Goal: Information Seeking & Learning: Learn about a topic

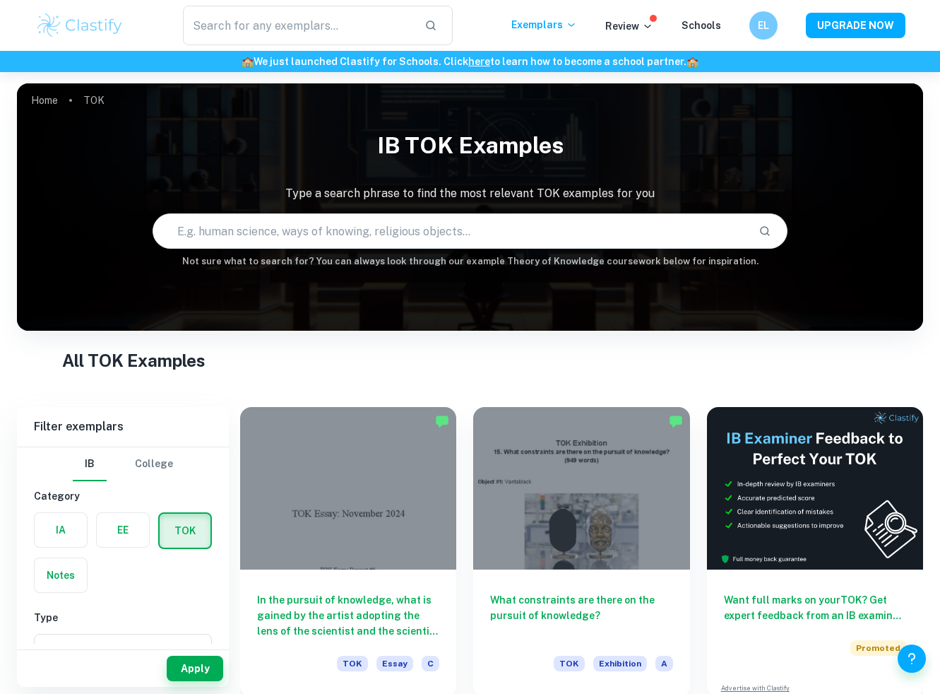
click at [481, 243] on input "text" at bounding box center [450, 231] width 594 height 40
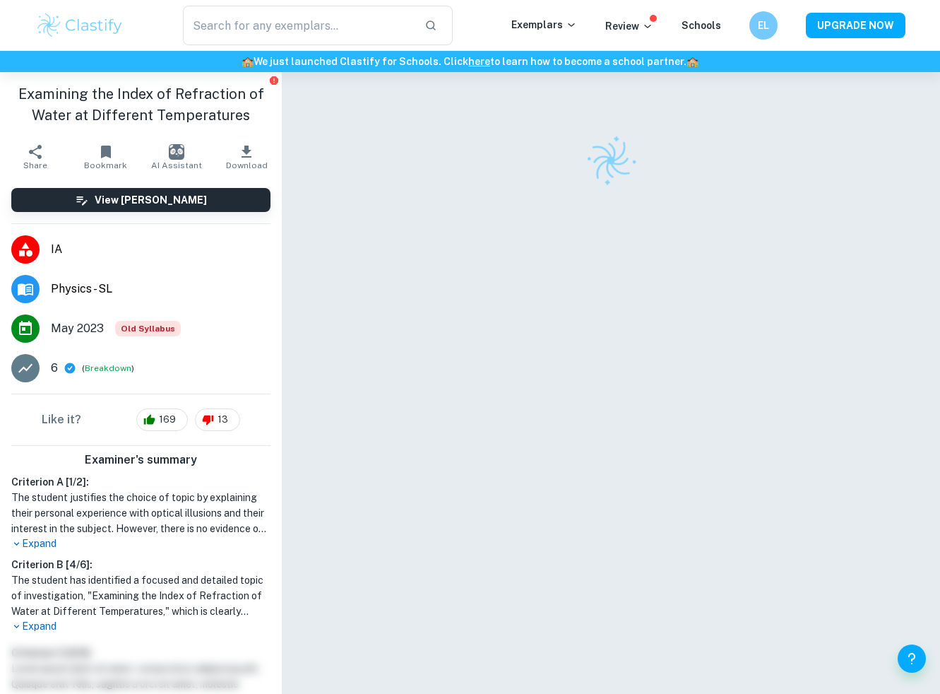
checkbox input "true"
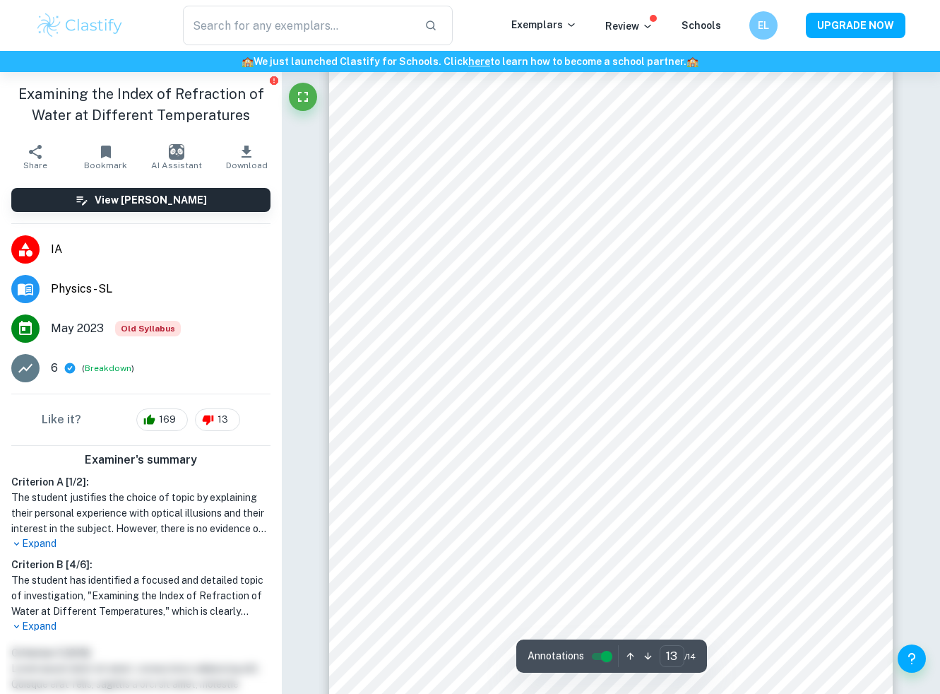
type input "14"
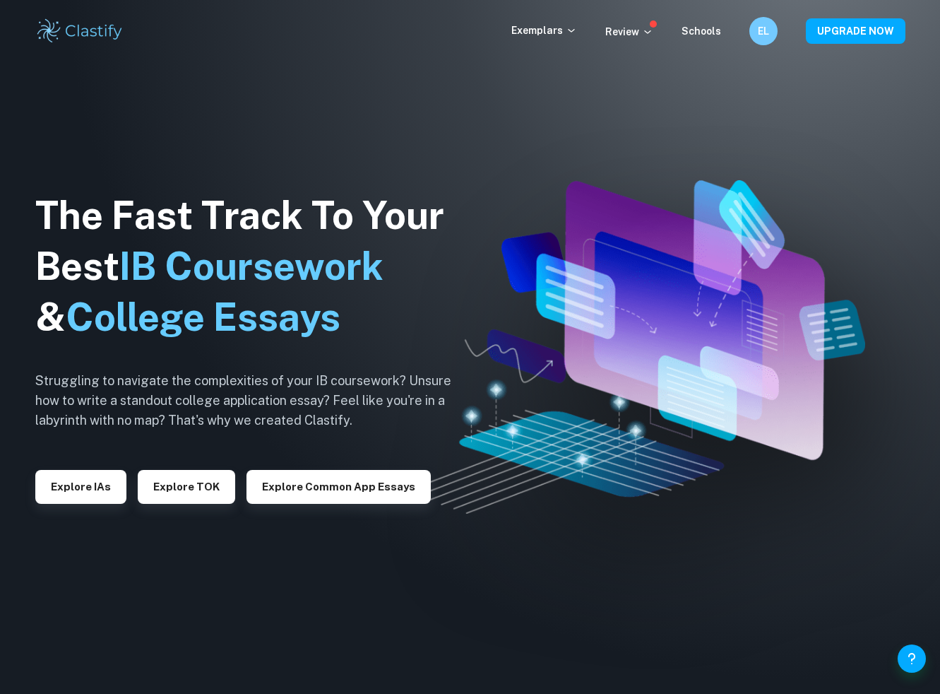
click at [119, 35] on img at bounding box center [80, 31] width 90 height 28
click at [71, 488] on button "Explore IAs" at bounding box center [80, 487] width 91 height 34
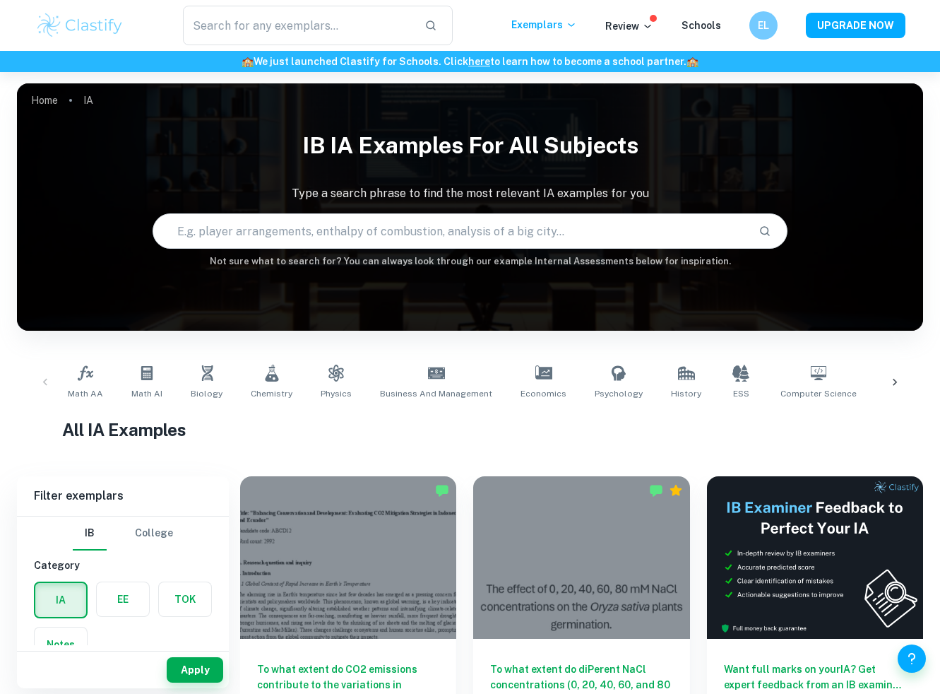
click at [389, 235] on input "text" at bounding box center [450, 231] width 594 height 40
type input "refraction"
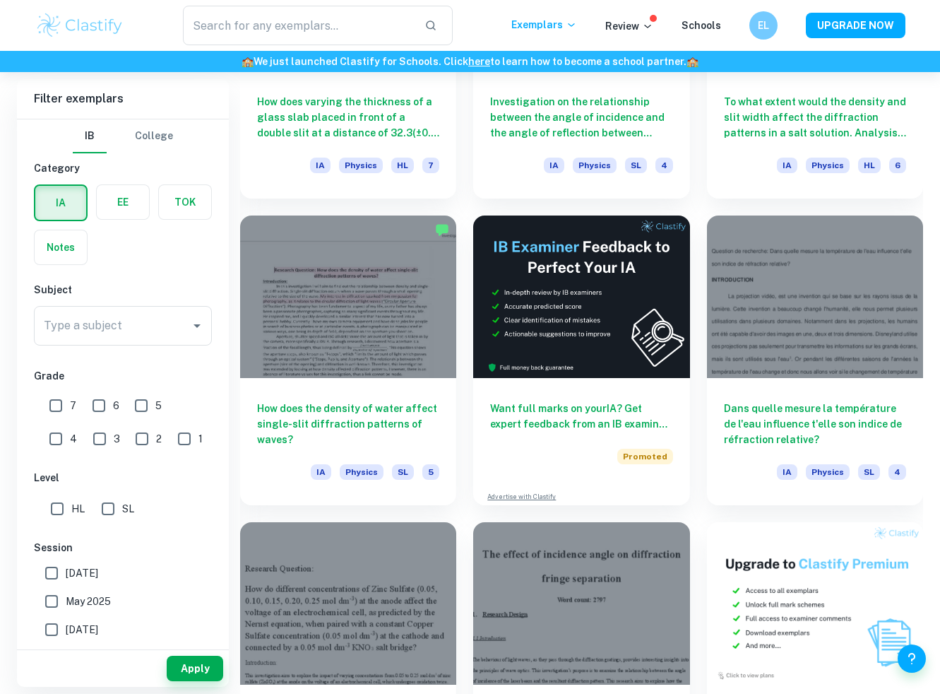
scroll to position [3689, 0]
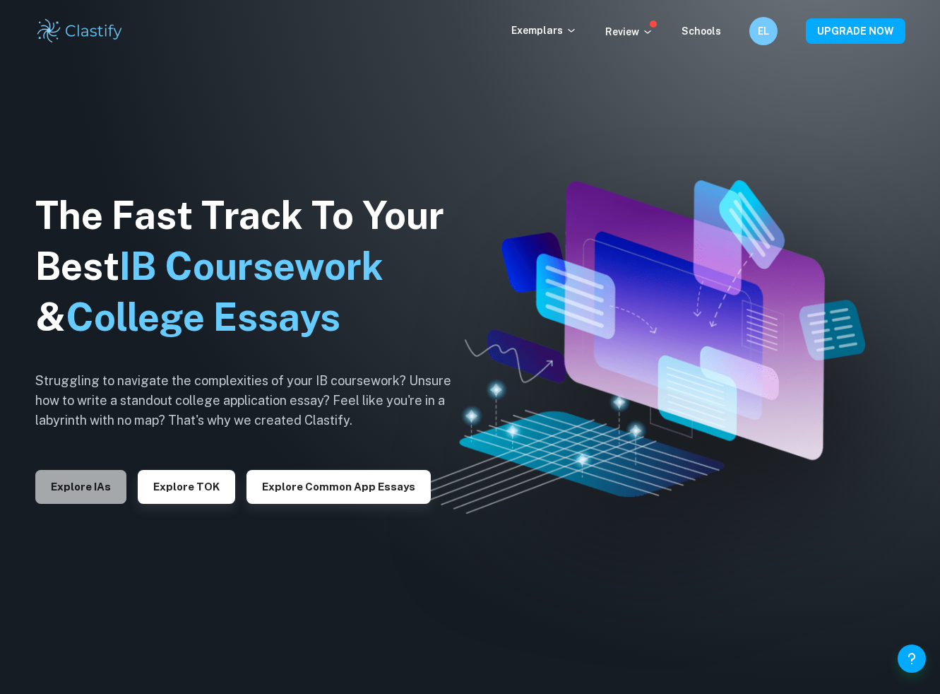
click at [45, 476] on button "Explore IAs" at bounding box center [80, 487] width 91 height 34
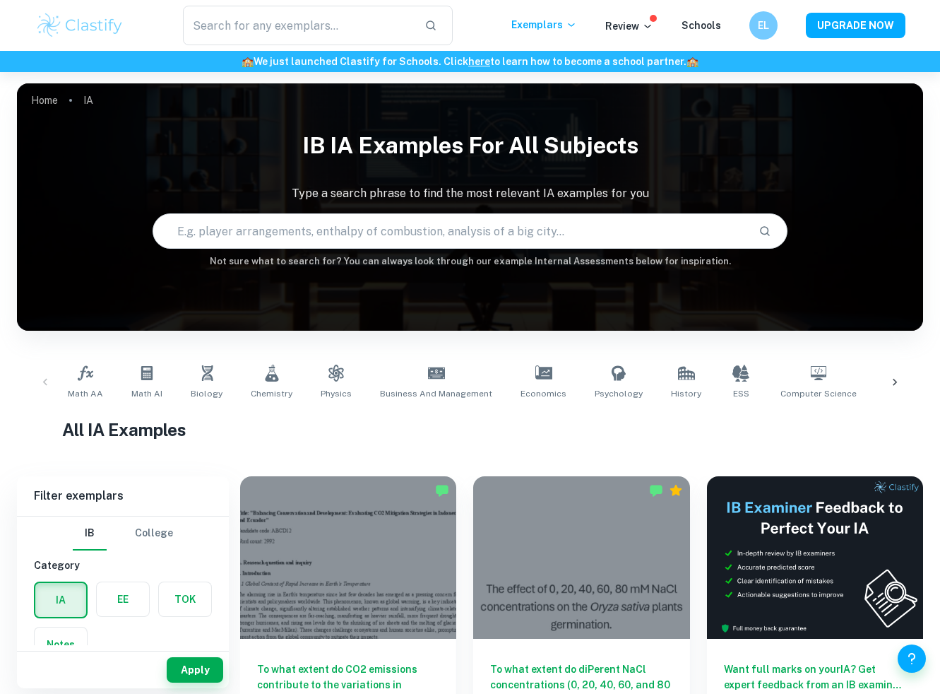
click at [336, 228] on input "text" at bounding box center [450, 231] width 594 height 40
type input "refraction"
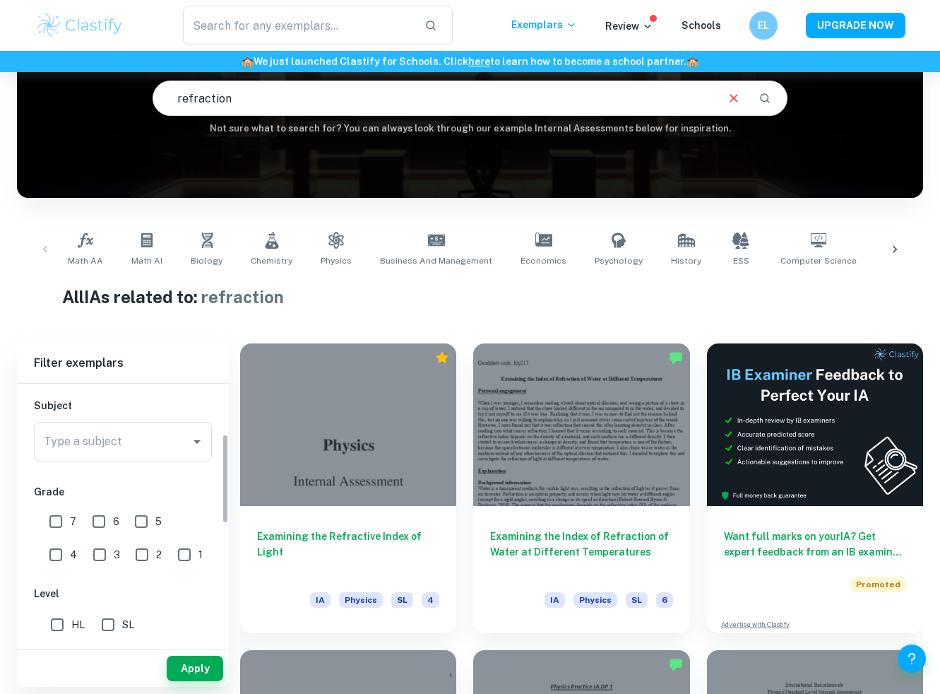
scroll to position [146, 0]
click at [154, 447] on input "Type a subject" at bounding box center [112, 444] width 144 height 27
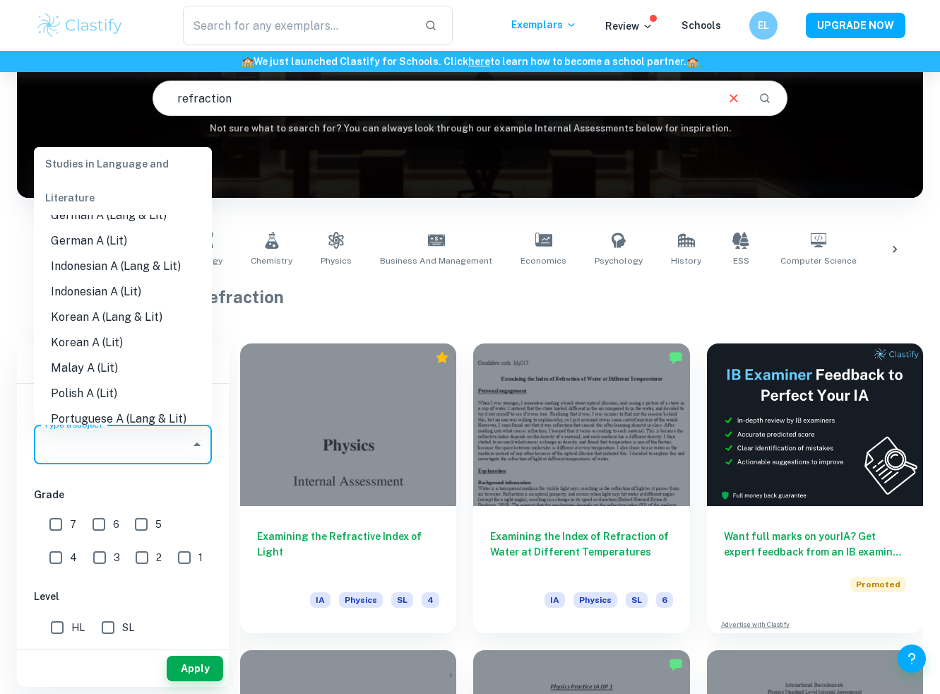
scroll to position [374, 0]
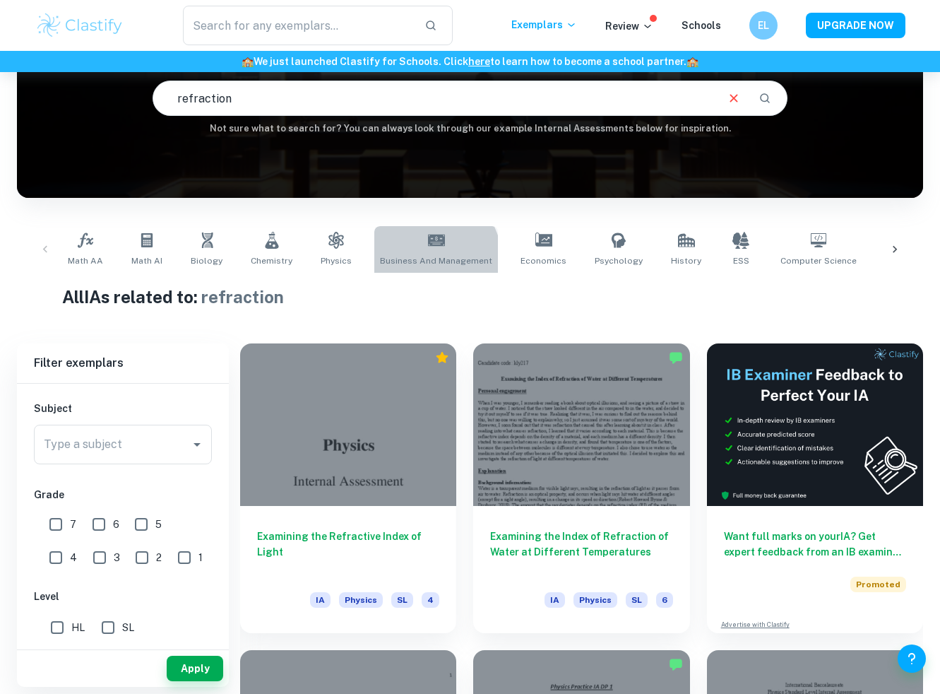
click at [415, 261] on span "Business and Management" at bounding box center [436, 260] width 112 height 13
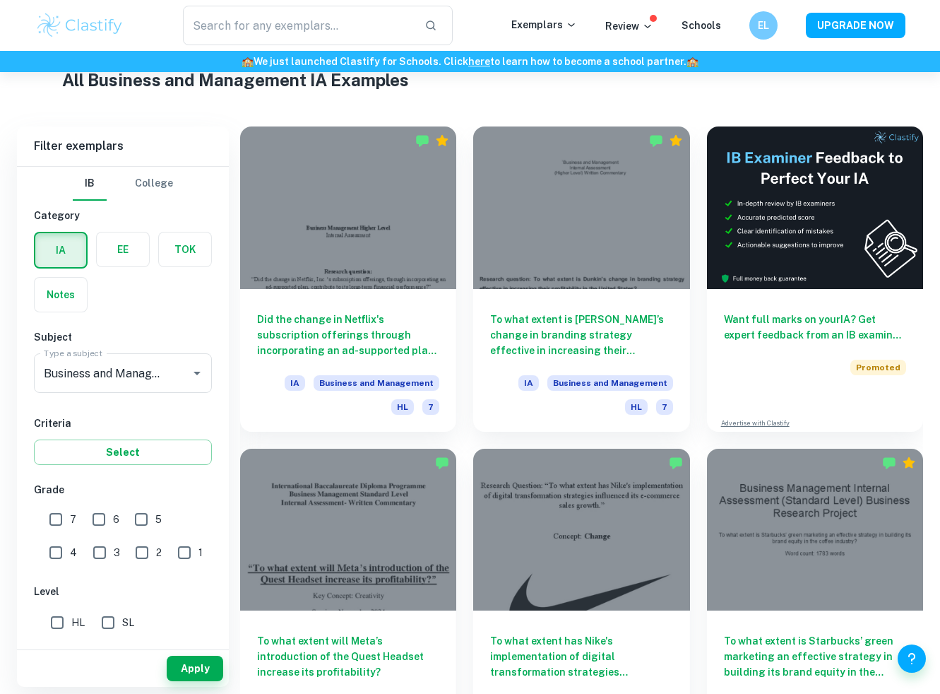
scroll to position [381, 0]
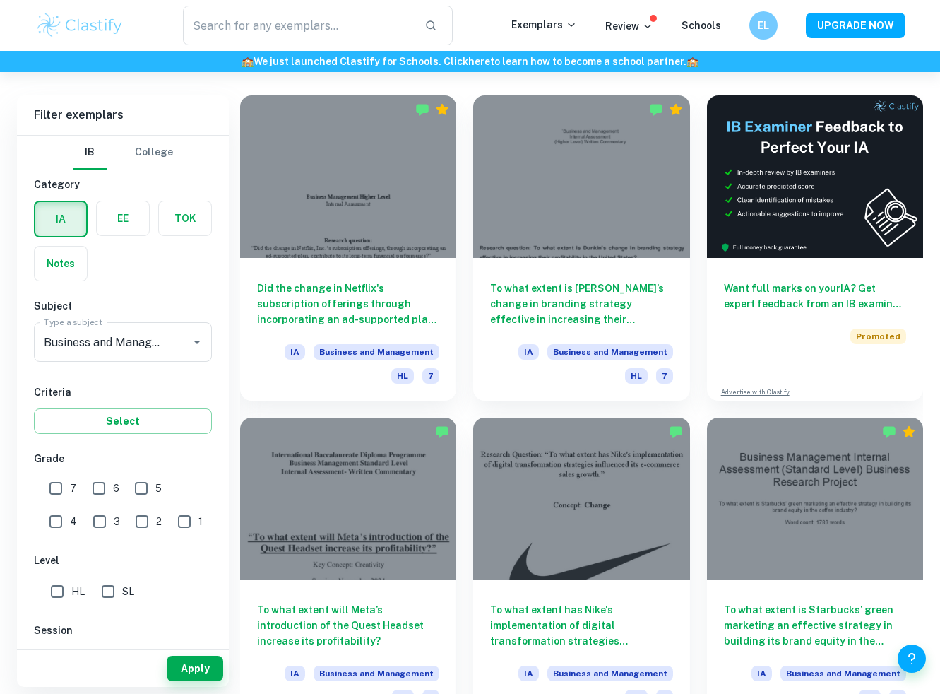
click at [139, 369] on div "IB College Category IA EE TOK Notes Subject Type a subject Business and Managem…" at bounding box center [123, 544] width 212 height 817
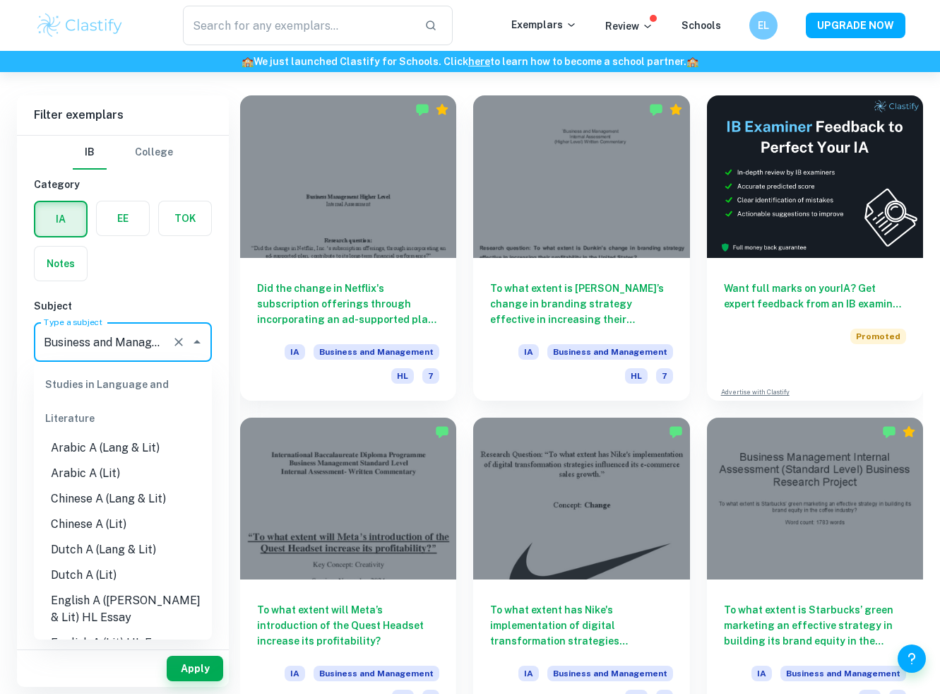
click at [160, 342] on input "Business and Management" at bounding box center [103, 342] width 126 height 27
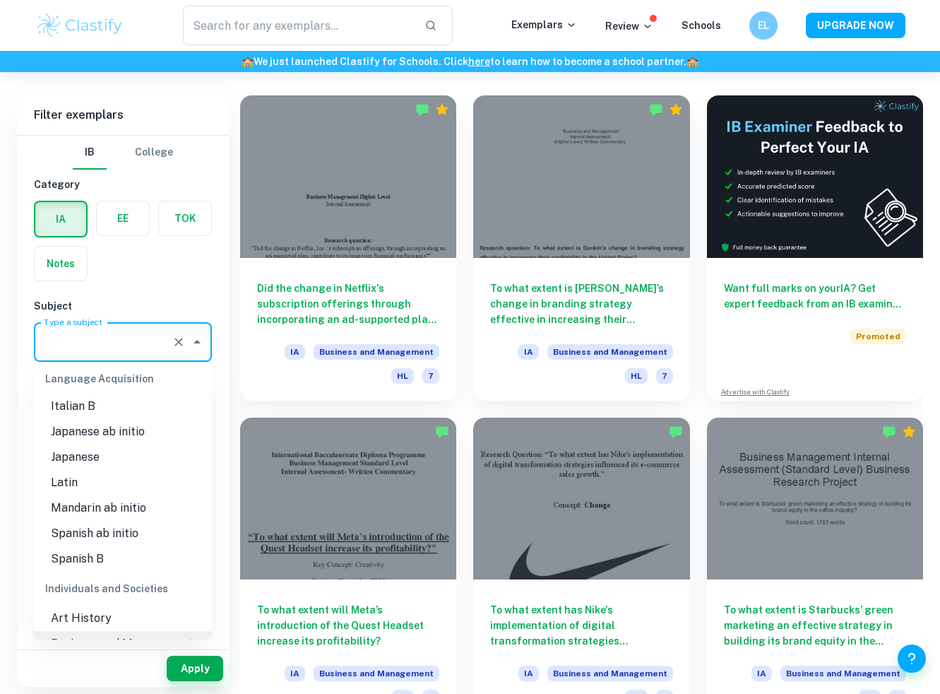
scroll to position [0, 0]
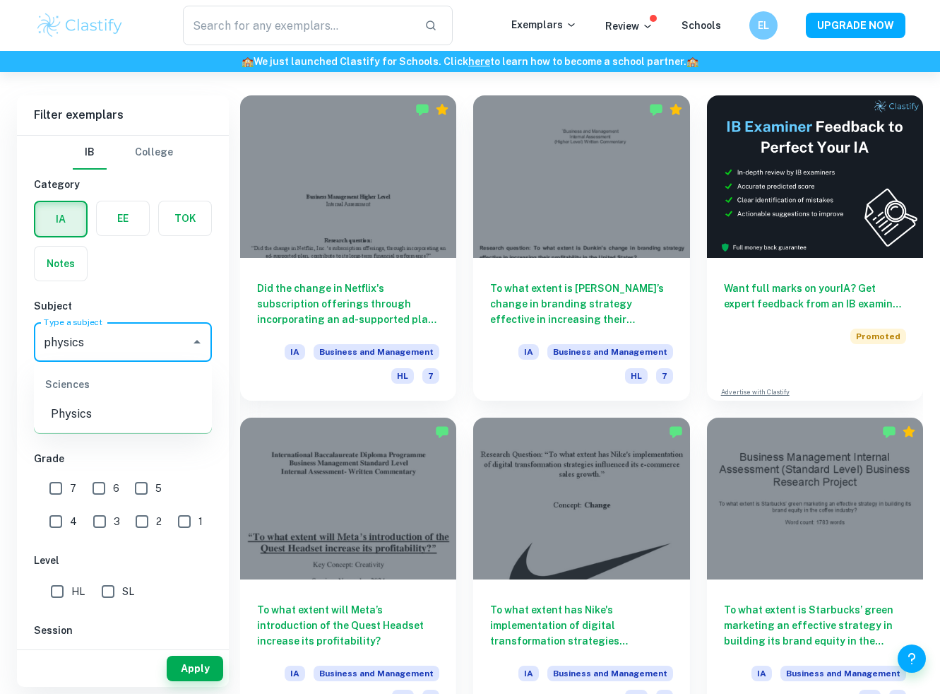
click at [134, 407] on li "Physics" at bounding box center [123, 413] width 178 height 25
type input "Physics"
click at [100, 596] on input "SL" at bounding box center [108, 591] width 28 height 28
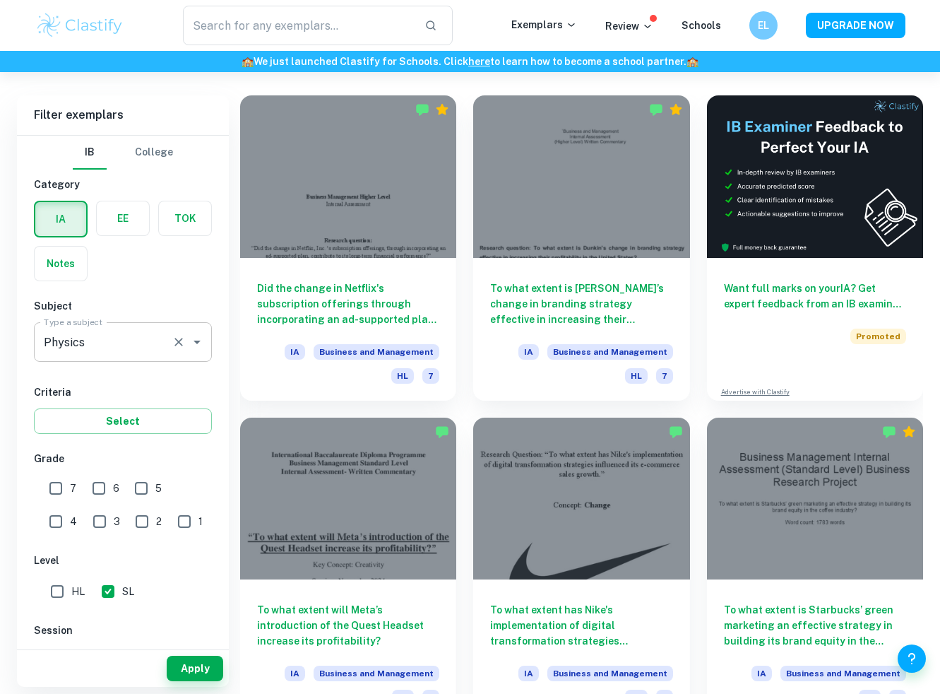
click at [99, 591] on input "SL" at bounding box center [108, 591] width 28 height 28
checkbox input "false"
click at [196, 670] on button "Apply" at bounding box center [195, 668] width 57 height 25
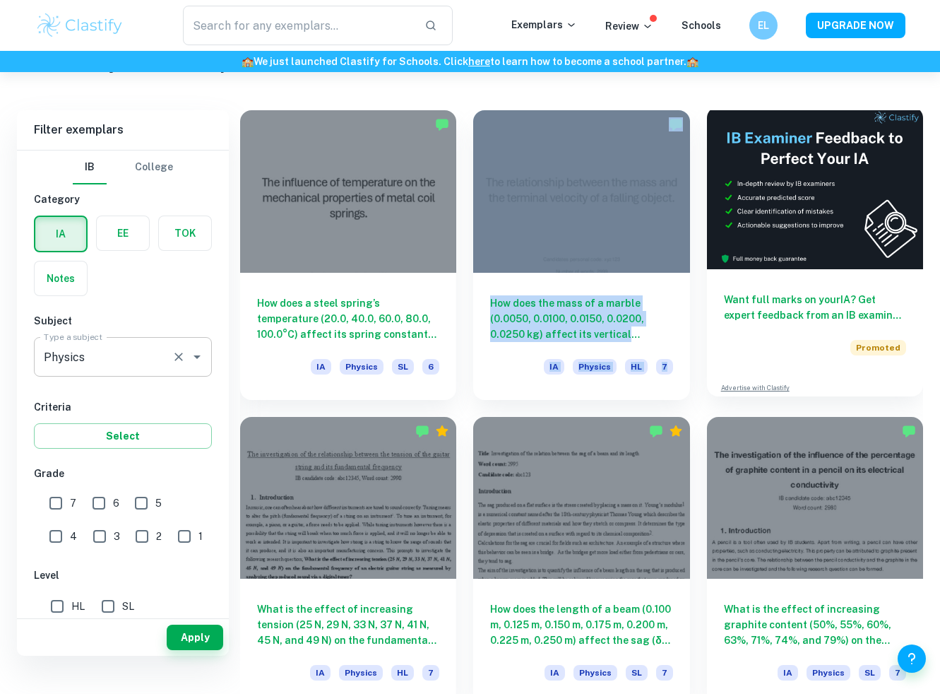
scroll to position [282, 0]
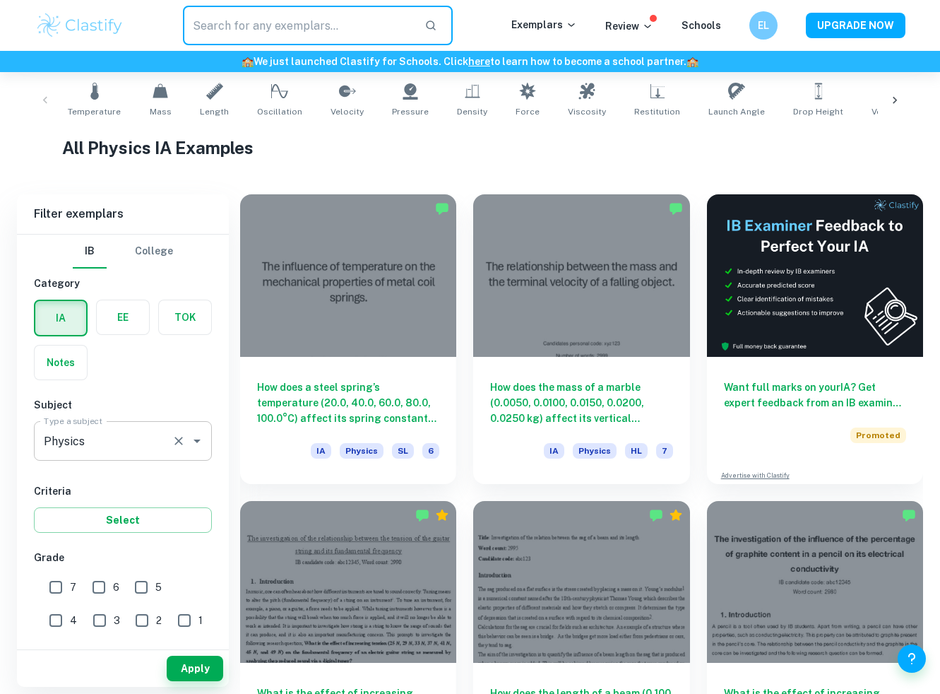
click at [381, 29] on input "text" at bounding box center [298, 26] width 231 height 40
type input "refraction"
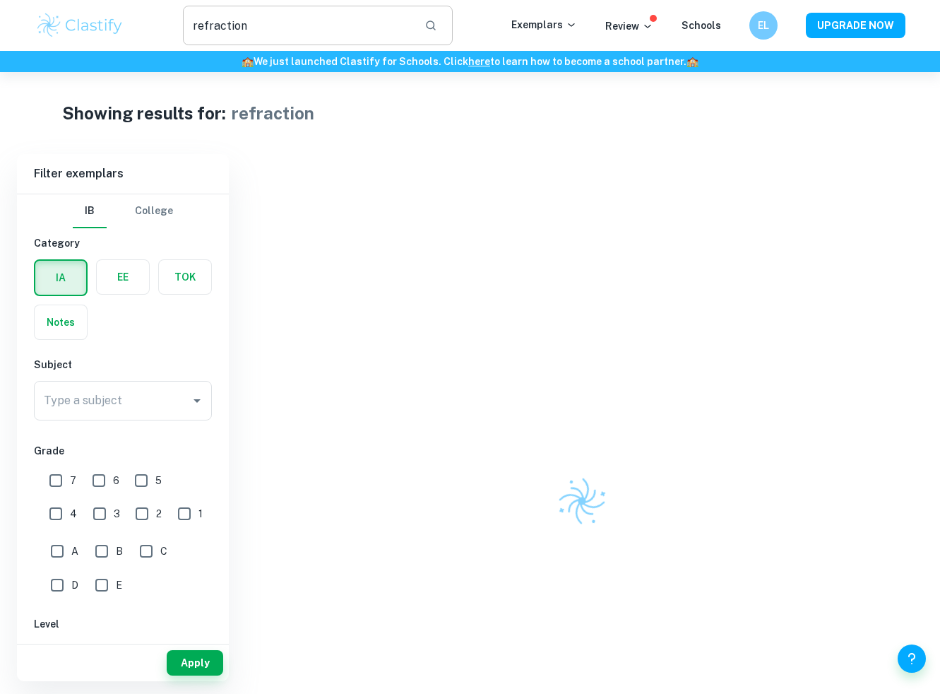
click at [309, 37] on input "refraction" at bounding box center [298, 26] width 231 height 40
click at [427, 36] on div "refraction ​" at bounding box center [318, 26] width 271 height 40
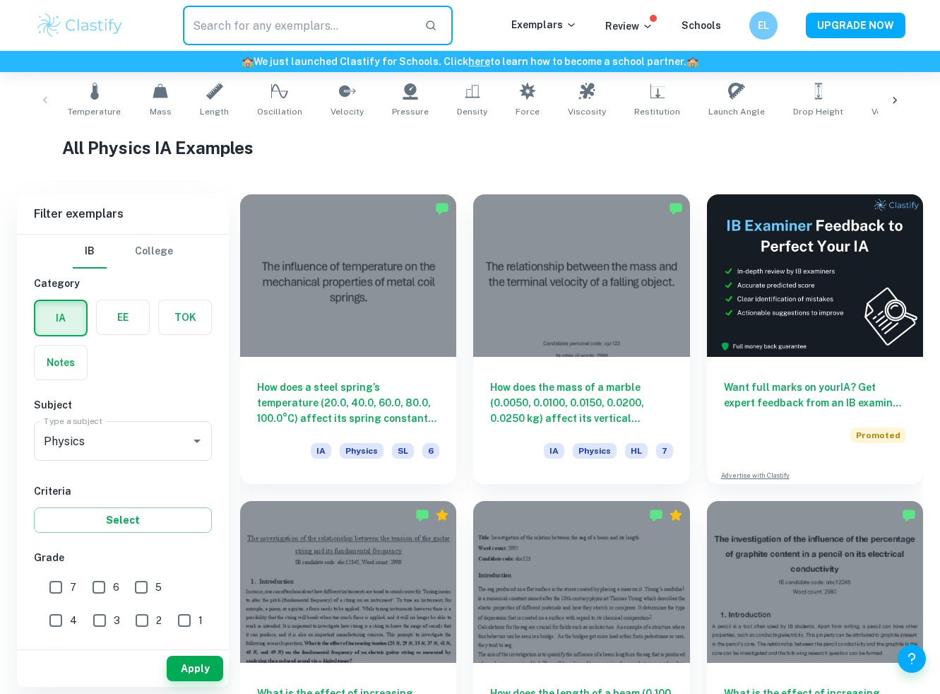
type input "refraction"
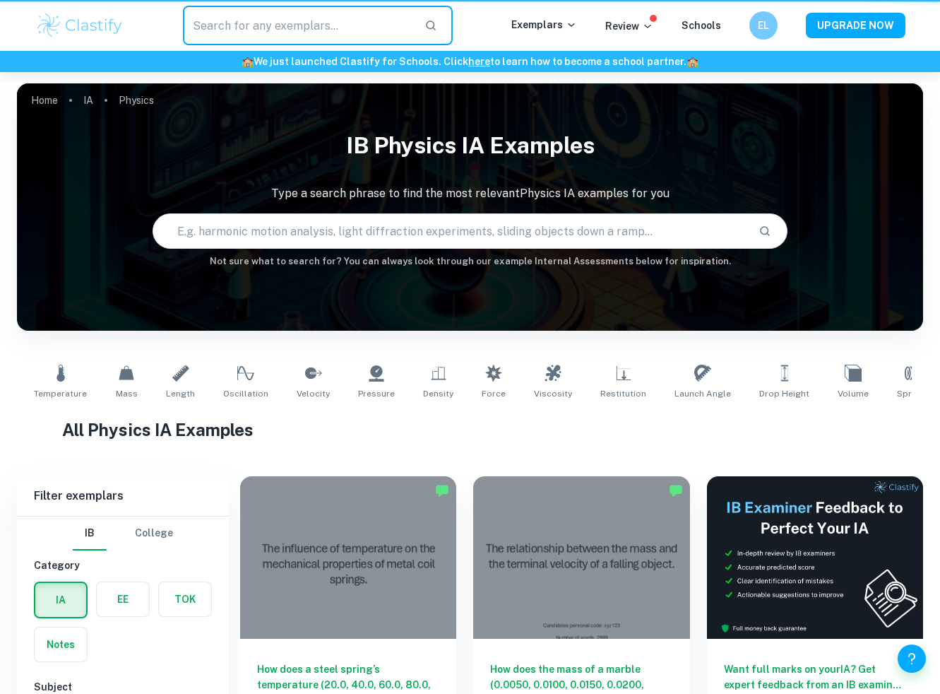
scroll to position [282, 0]
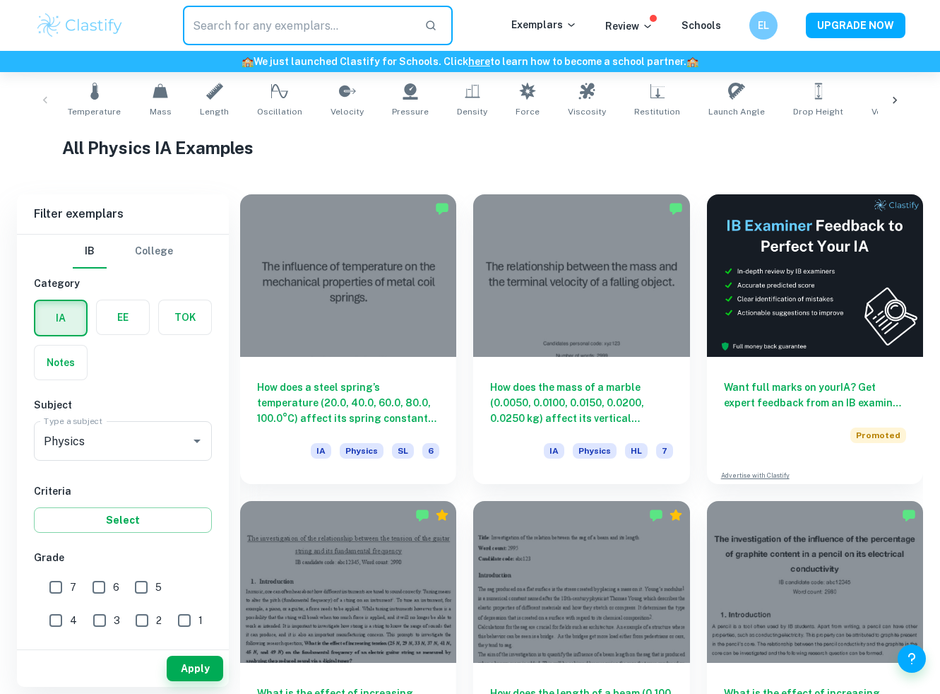
type input "refraction"
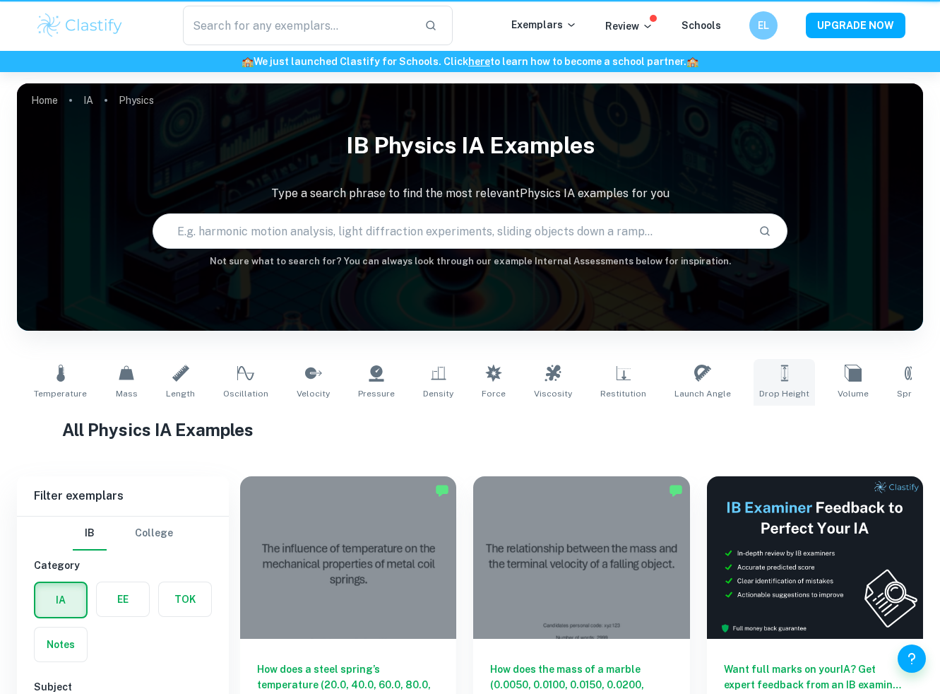
scroll to position [282, 0]
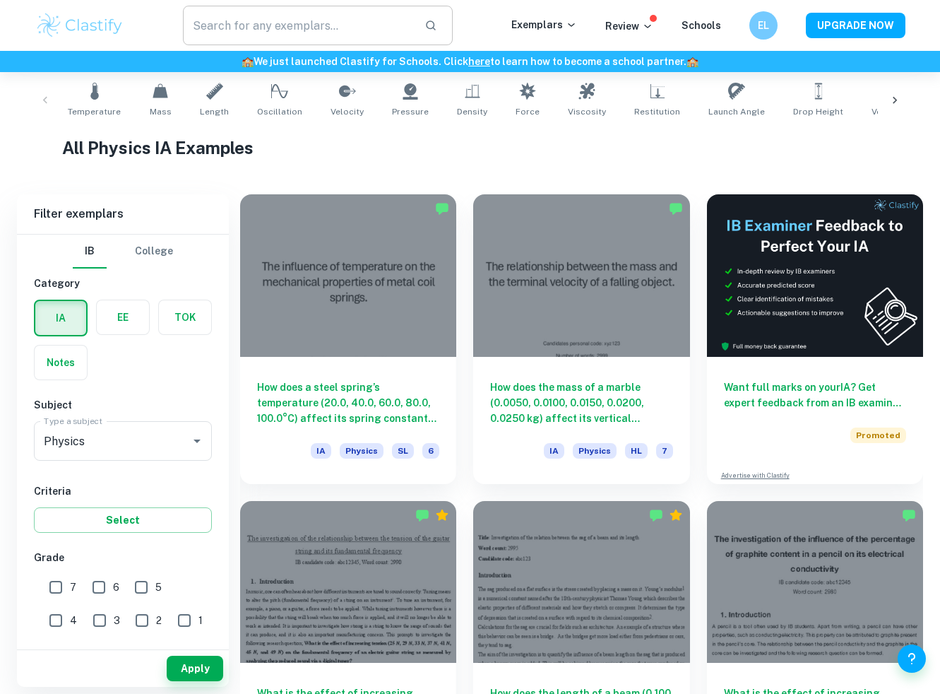
click at [220, 37] on input "text" at bounding box center [298, 26] width 231 height 40
type input "refraction"
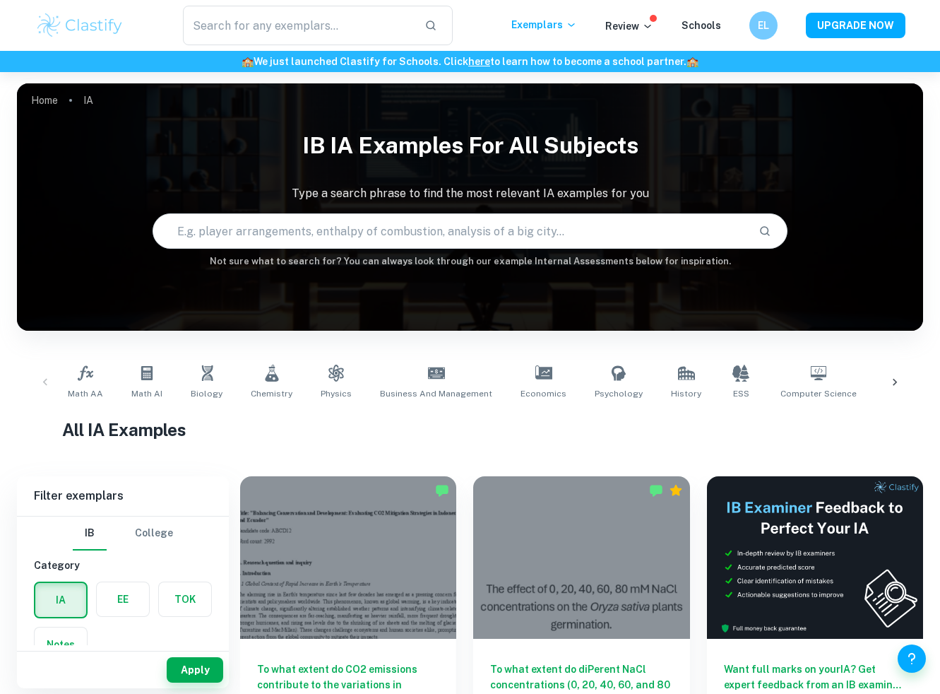
click at [362, 247] on input "text" at bounding box center [450, 231] width 594 height 40
type input "f"
type input "i"
type input "refraction"
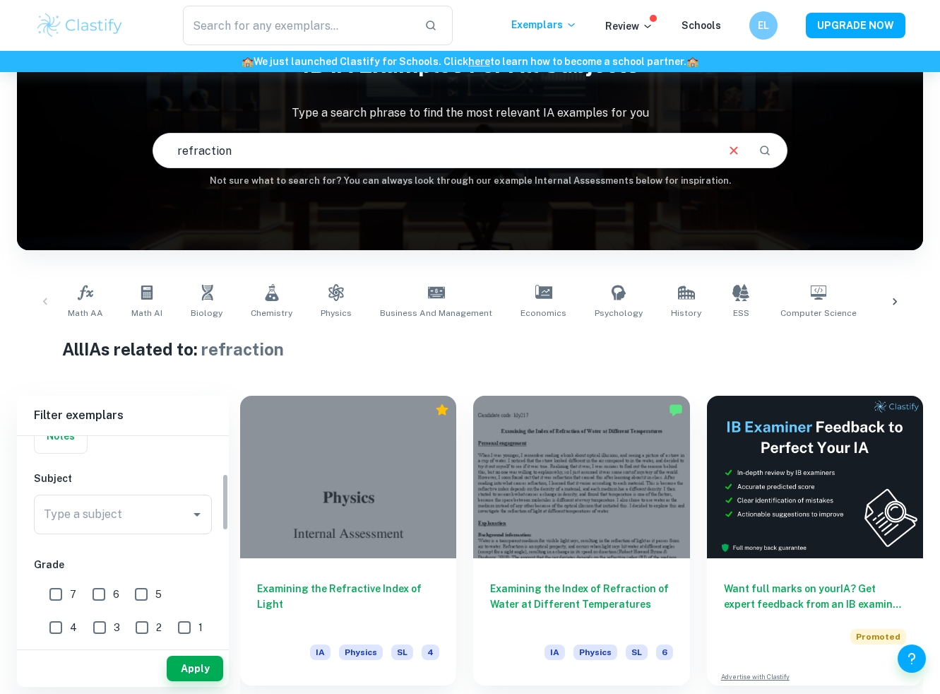
scroll to position [141, 0]
click at [152, 531] on div "IB College Category IA EE TOK Notes Subject Type a subject Type a subject Grade…" at bounding box center [123, 670] width 212 height 750
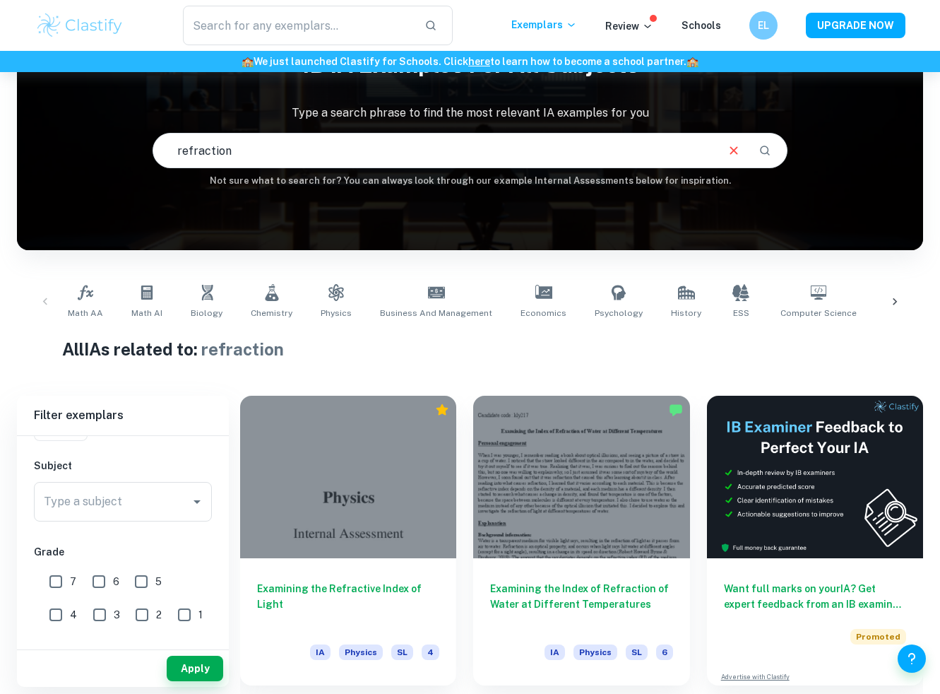
click at [155, 522] on div "Type a subject Type a subject" at bounding box center [123, 504] width 178 height 45
click at [161, 508] on input "Type a subject" at bounding box center [112, 501] width 144 height 27
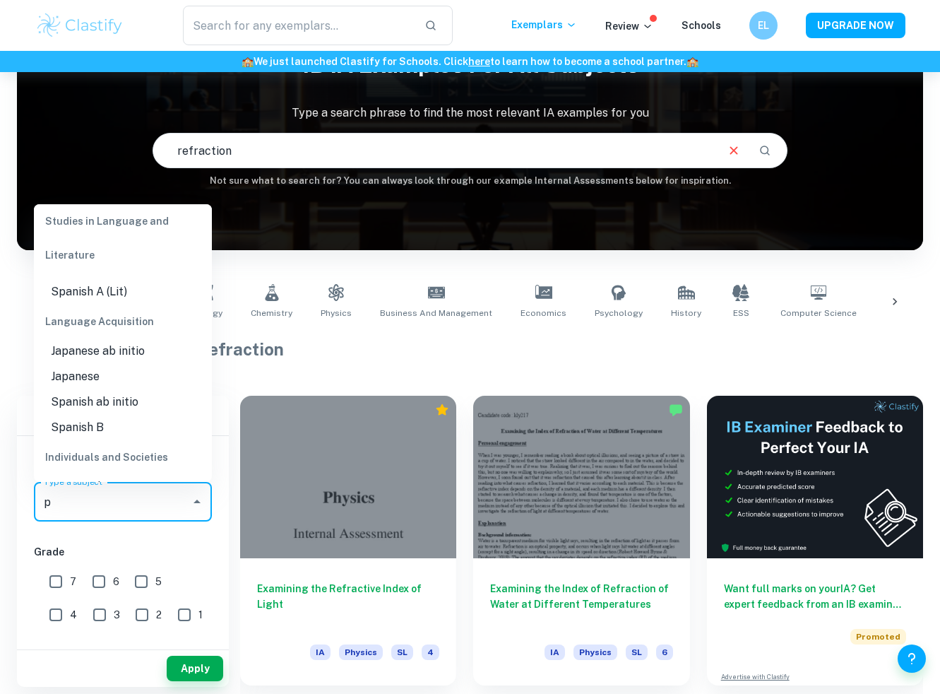
scroll to position [0, 0]
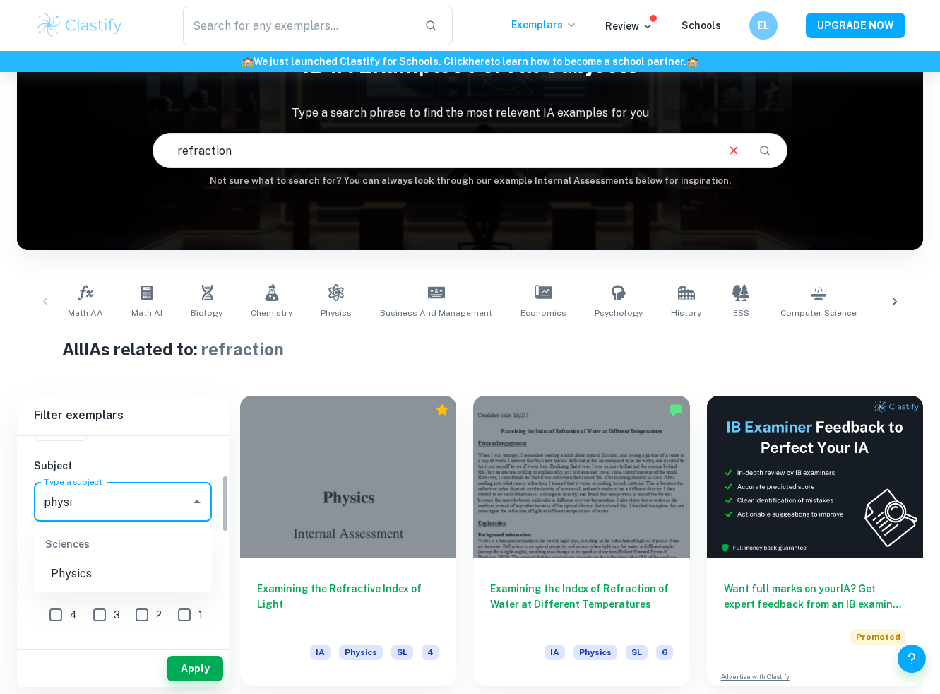
click at [136, 577] on li "Physics" at bounding box center [123, 573] width 178 height 25
type input "Physics"
click at [197, 663] on button "Apply" at bounding box center [195, 668] width 57 height 25
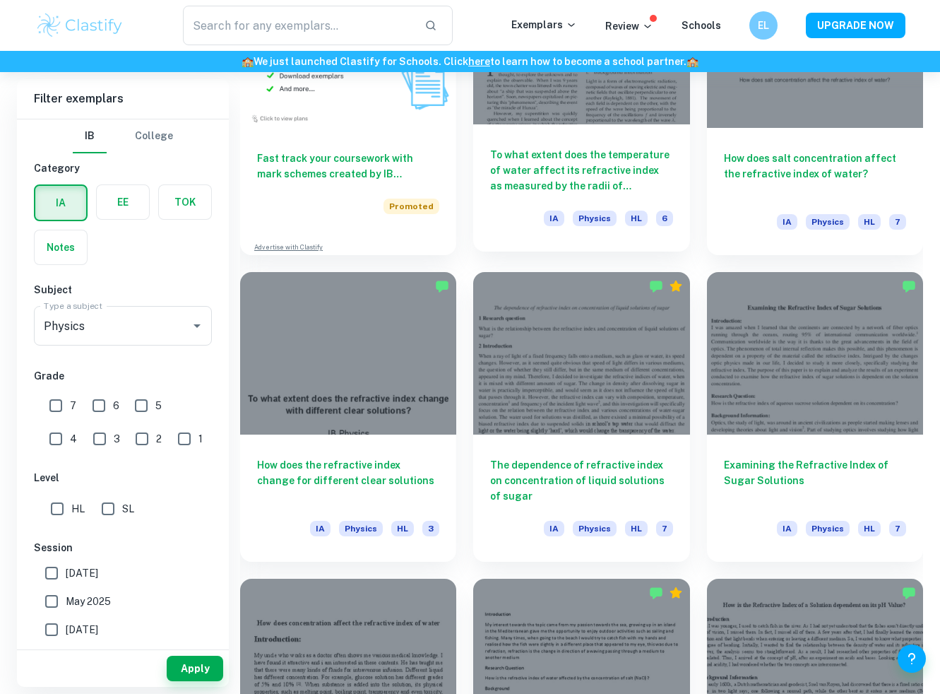
scroll to position [1125, 0]
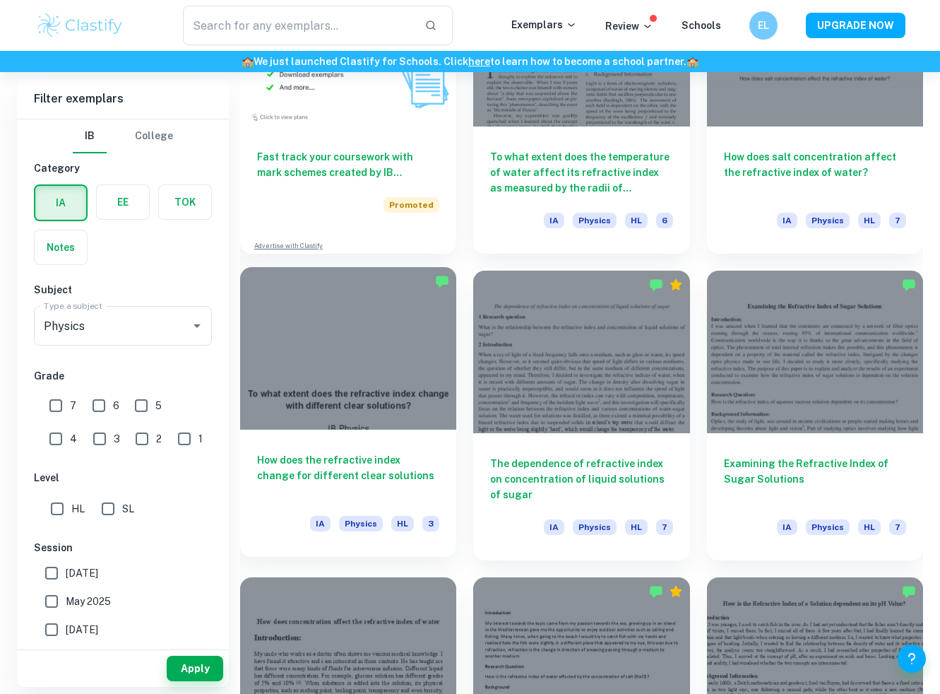
click at [427, 368] on div at bounding box center [348, 348] width 216 height 163
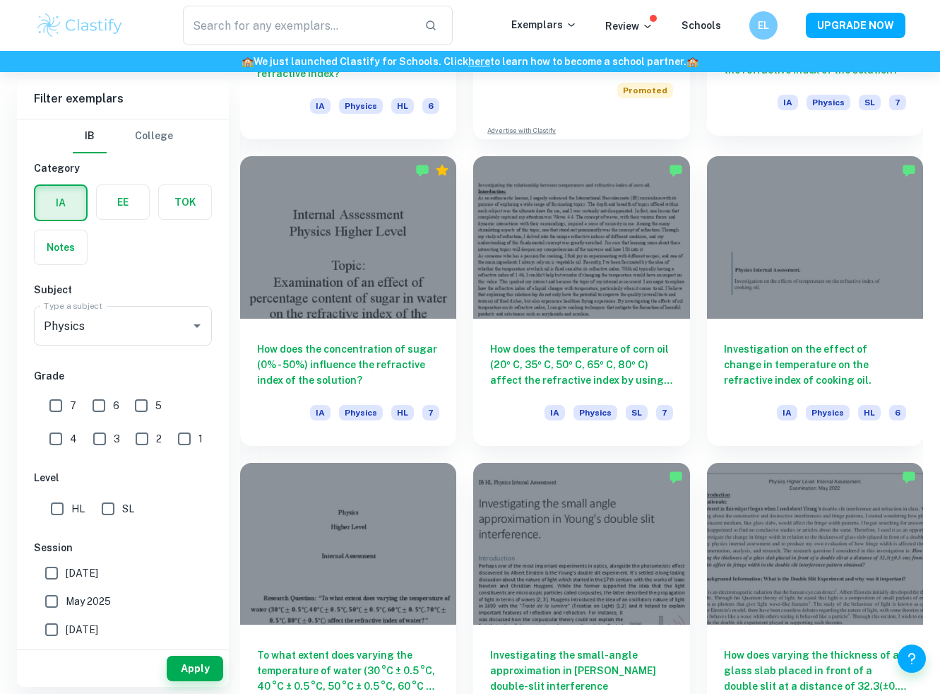
scroll to position [2640, 0]
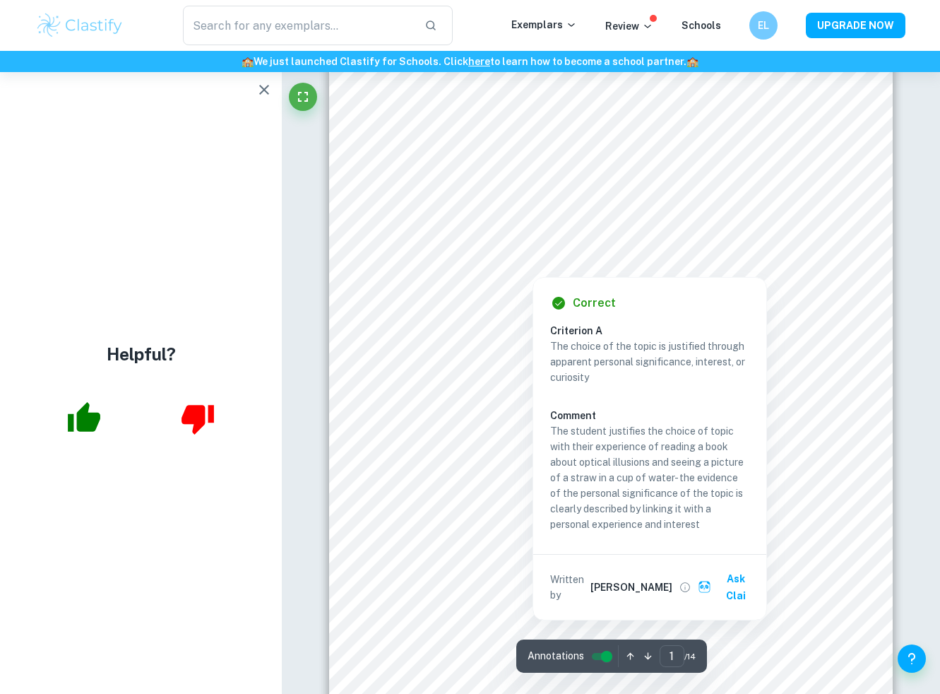
scroll to position [70, 0]
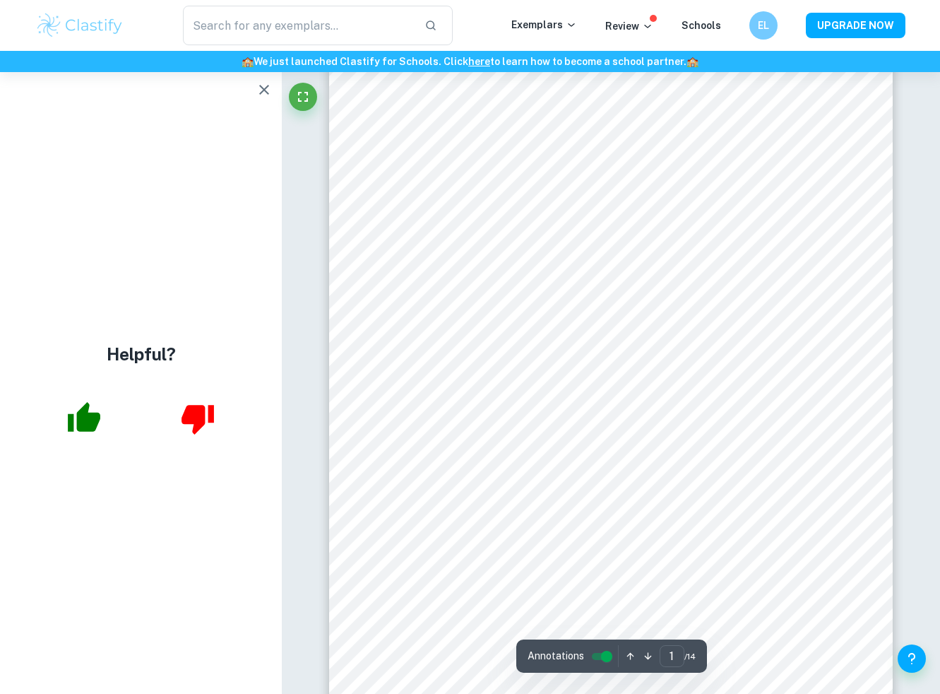
click at [269, 93] on icon "button" at bounding box center [264, 89] width 17 height 17
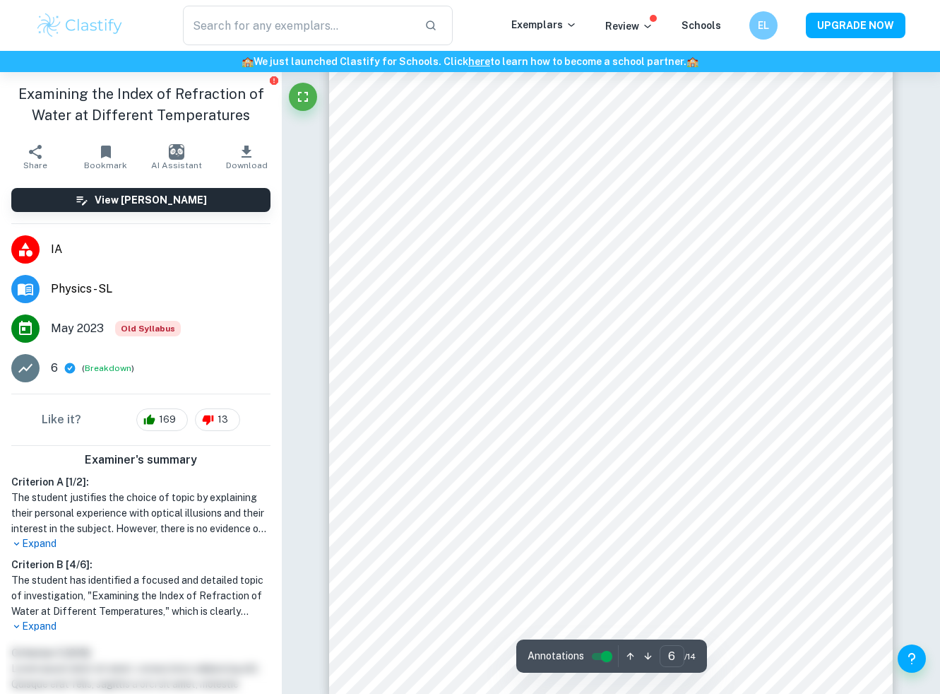
scroll to position [3993, 0]
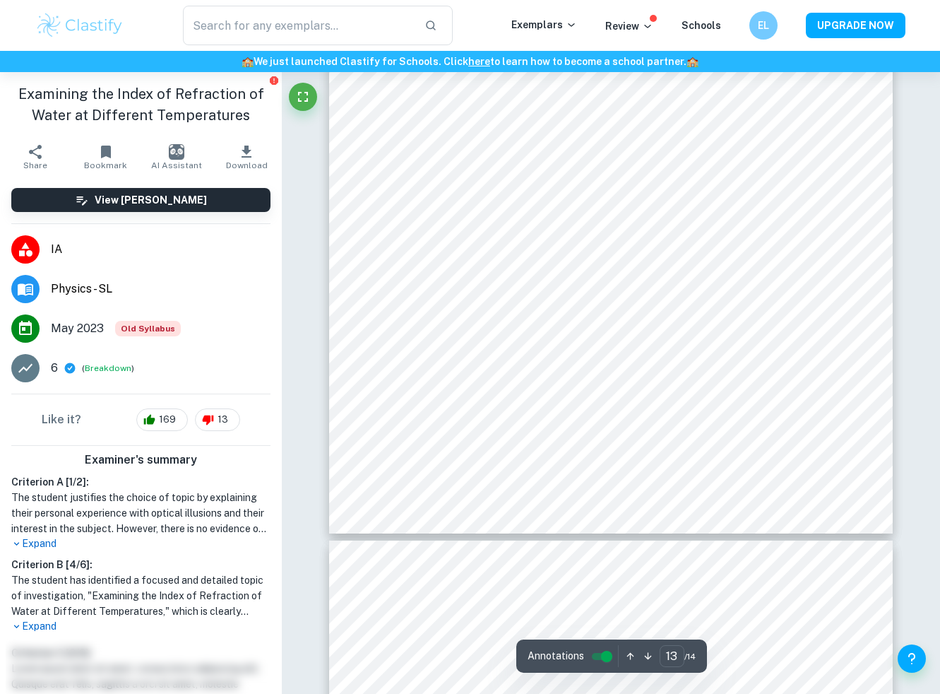
type input "12"
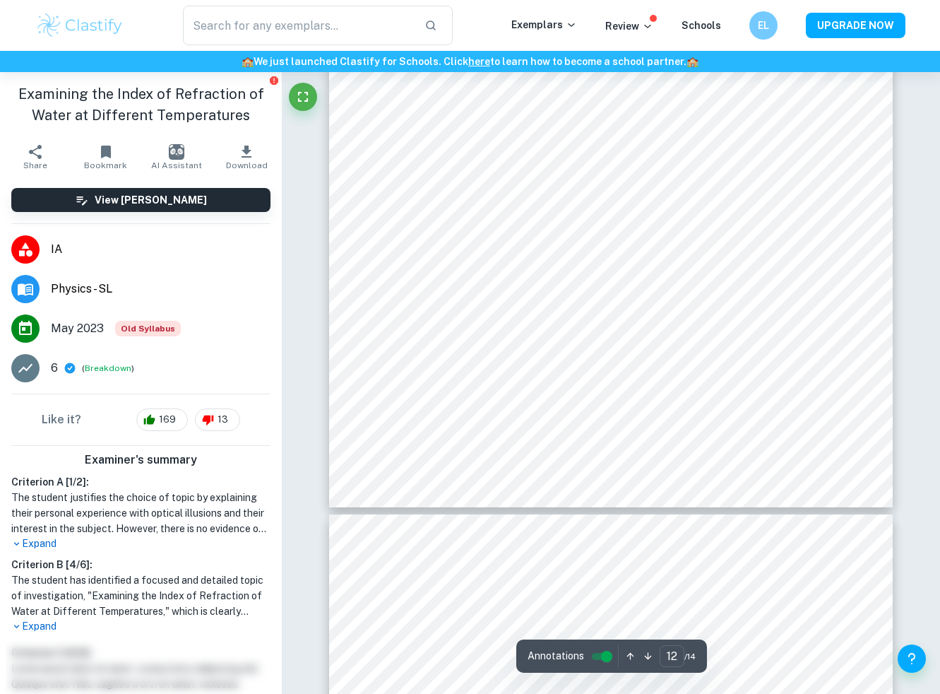
scroll to position [8612, 0]
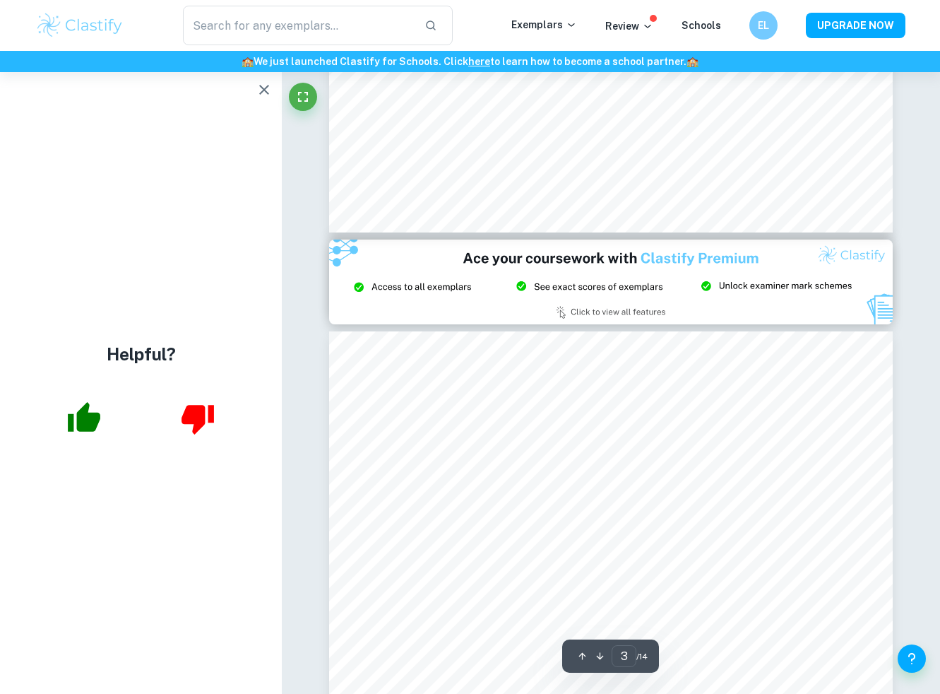
scroll to position [1466, 0]
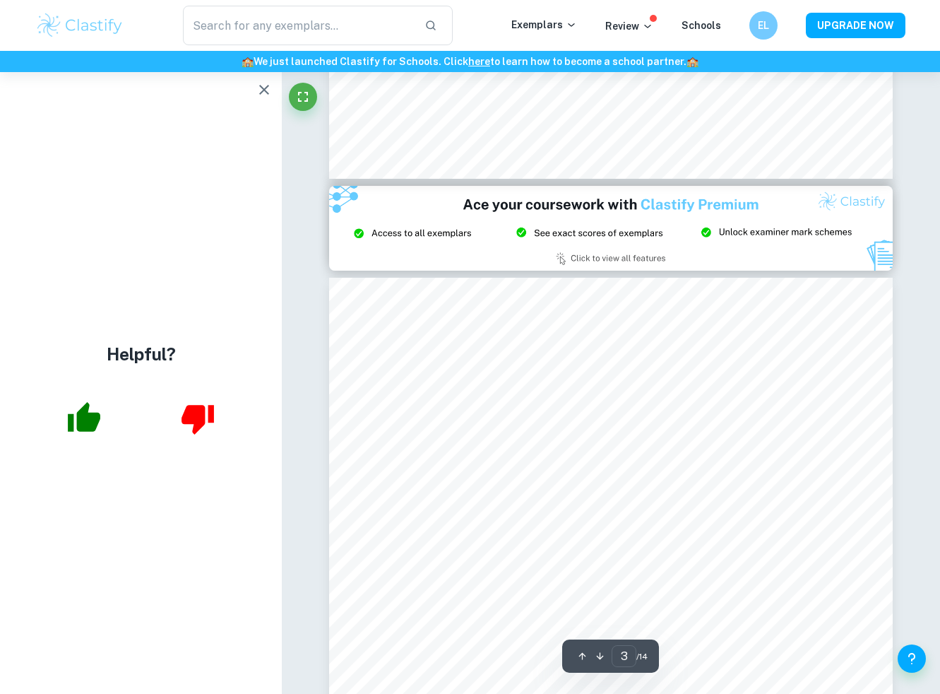
click at [265, 84] on icon "button" at bounding box center [264, 89] width 17 height 17
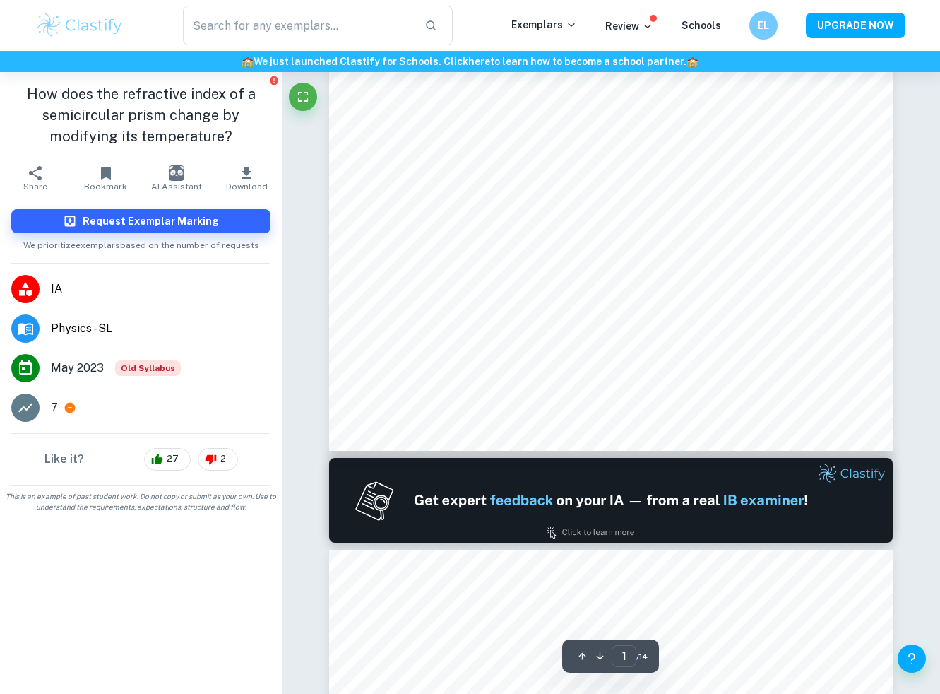
scroll to position [0, 0]
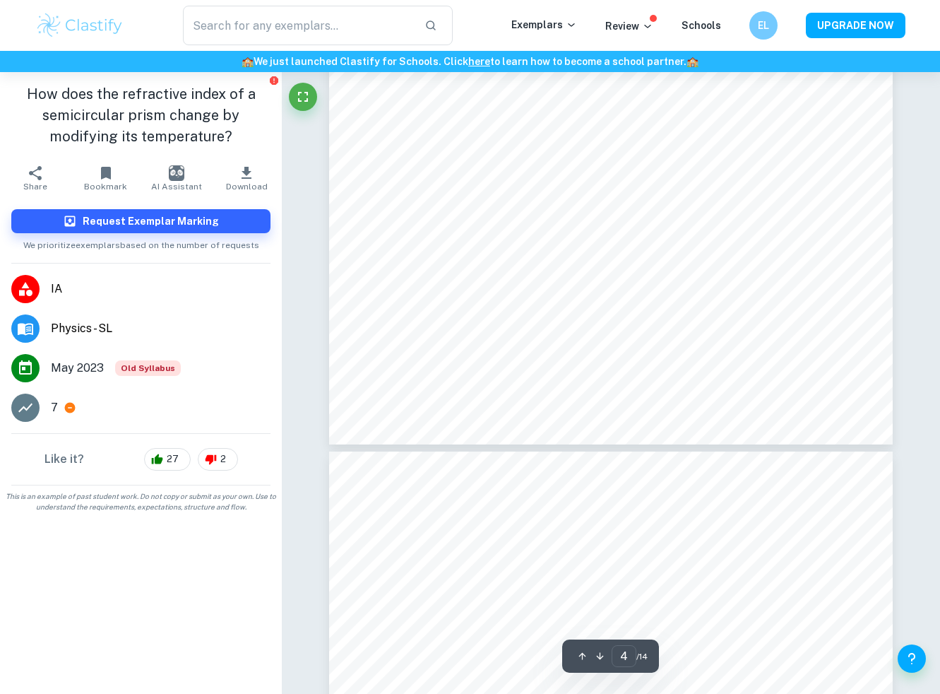
type input "5"
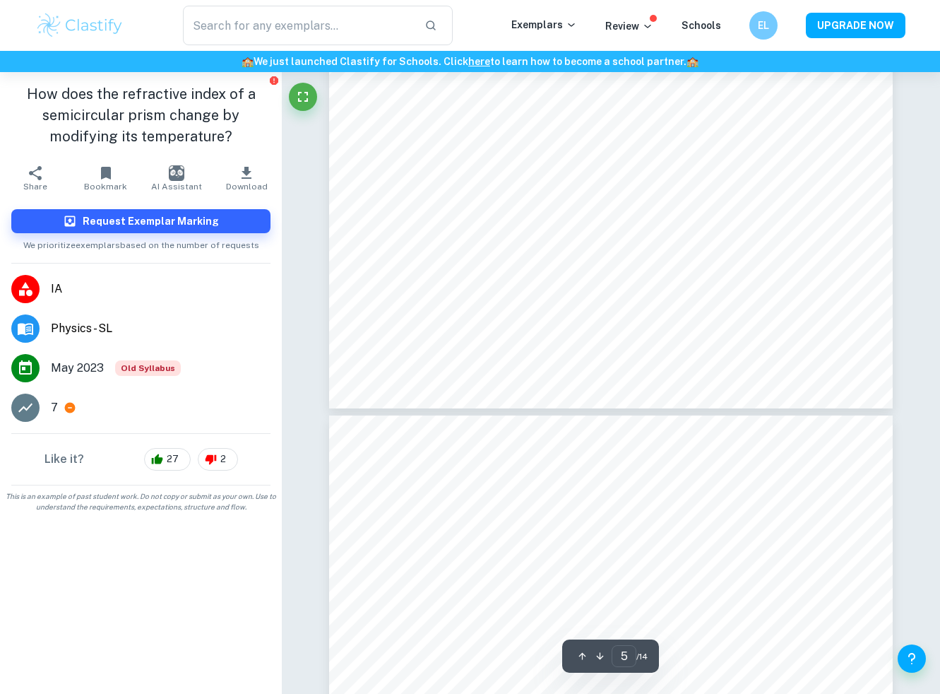
scroll to position [3545, 0]
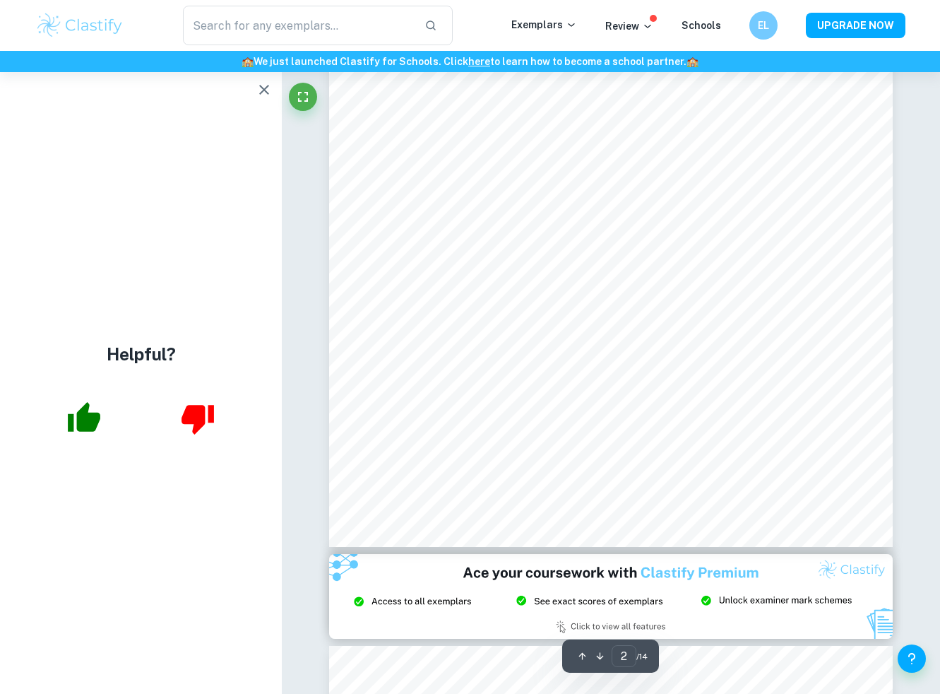
scroll to position [1024, 0]
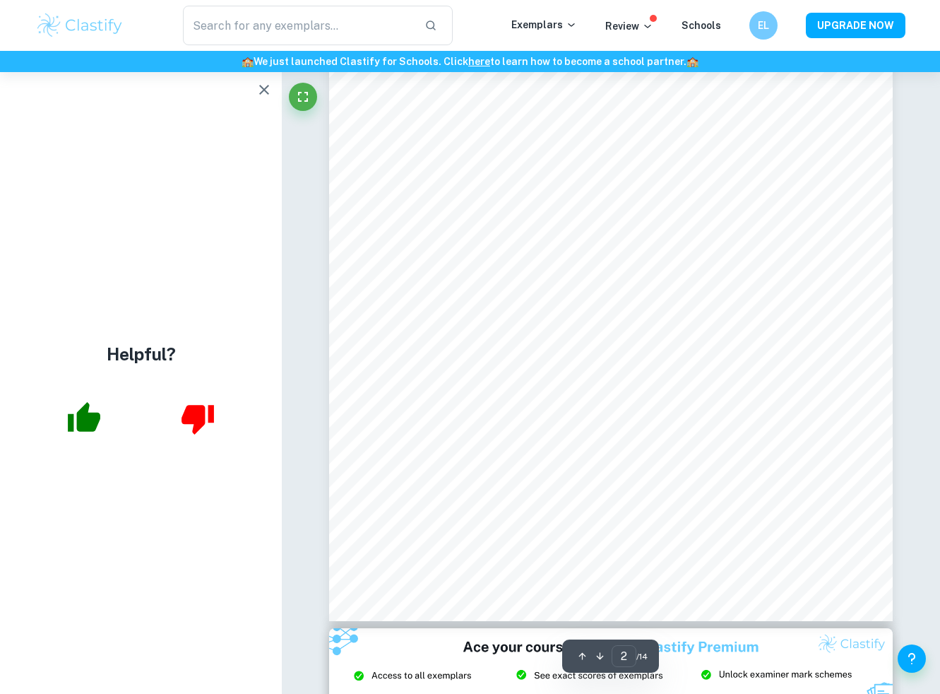
click at [266, 94] on icon "button" at bounding box center [264, 89] width 17 height 17
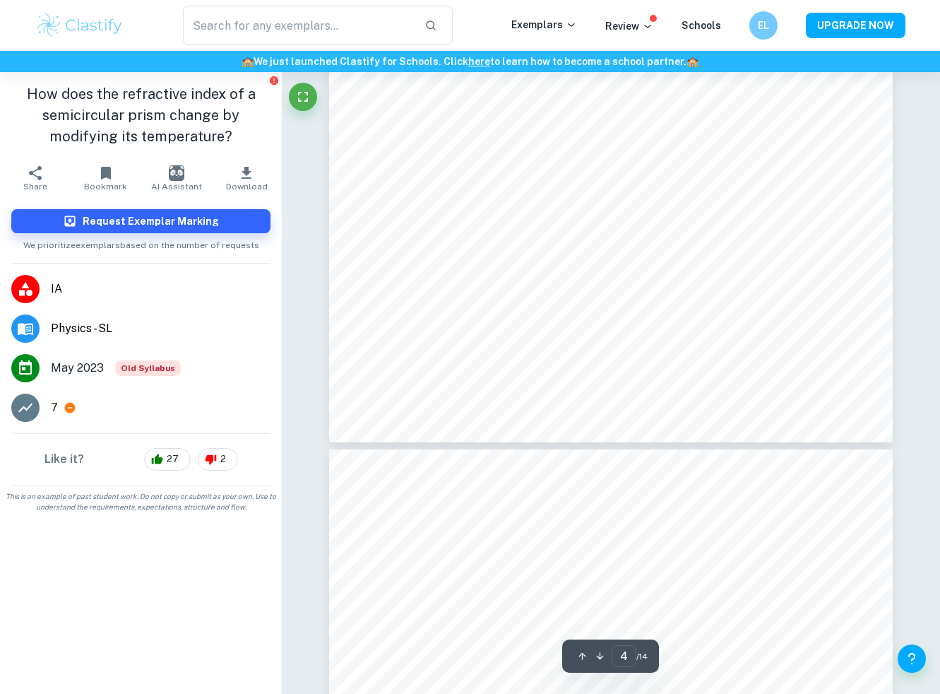
scroll to position [2771, 0]
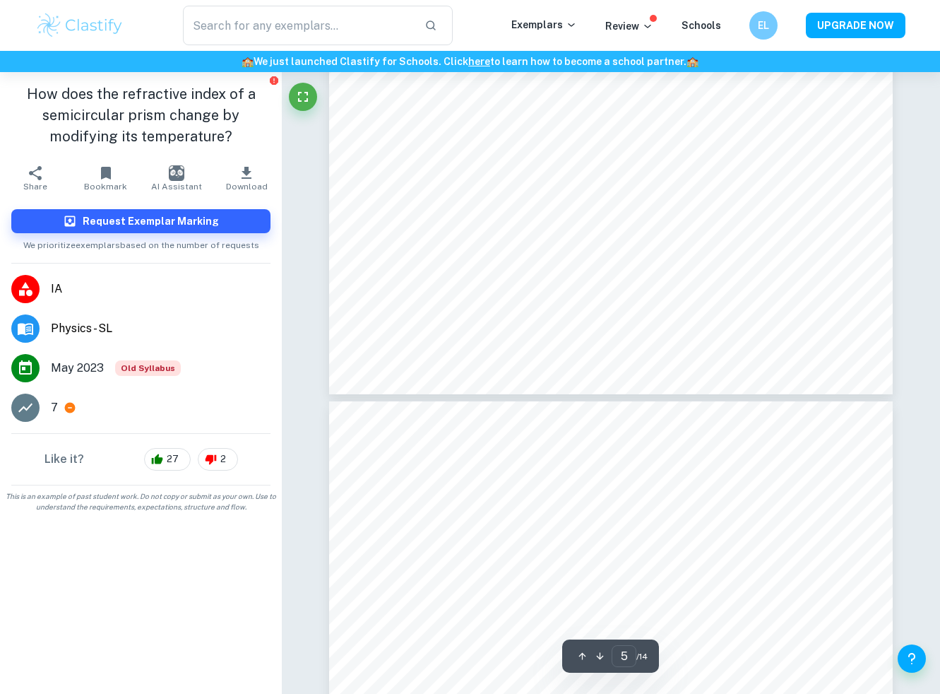
type input "4"
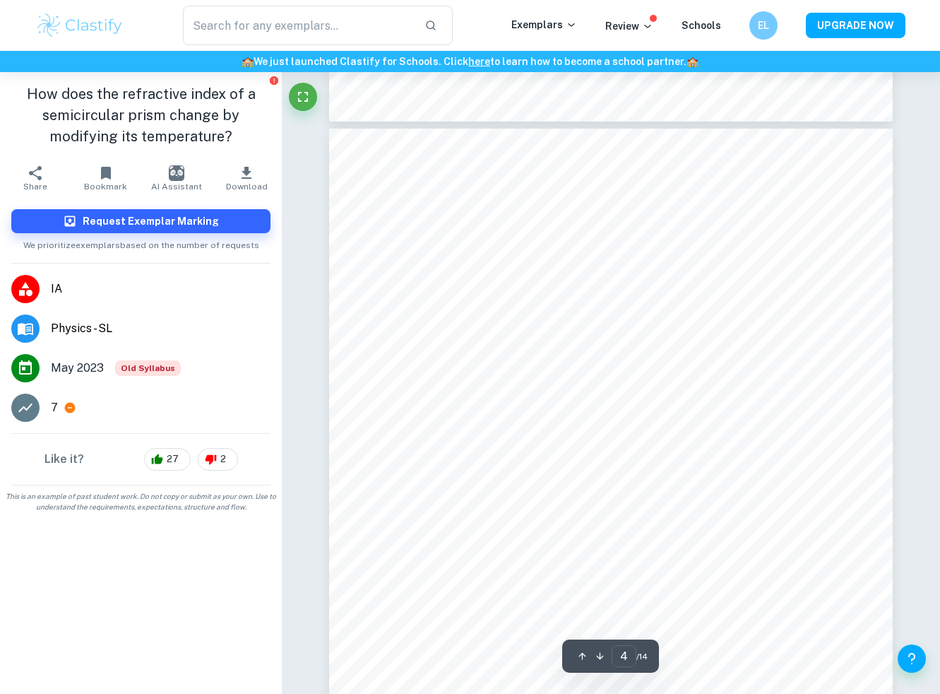
scroll to position [2277, 0]
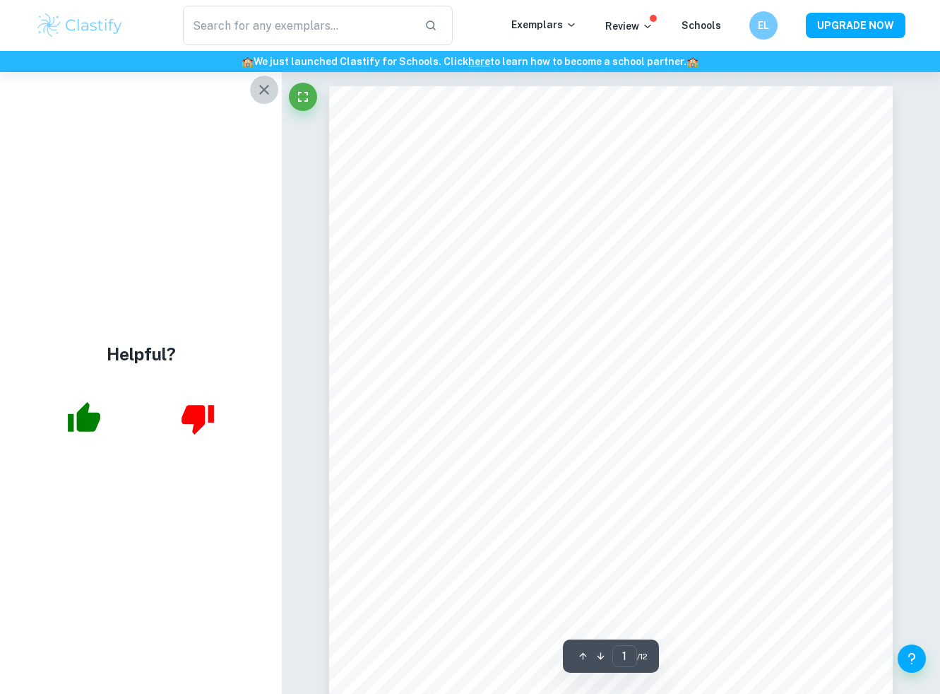
click at [257, 95] on icon "button" at bounding box center [264, 89] width 17 height 17
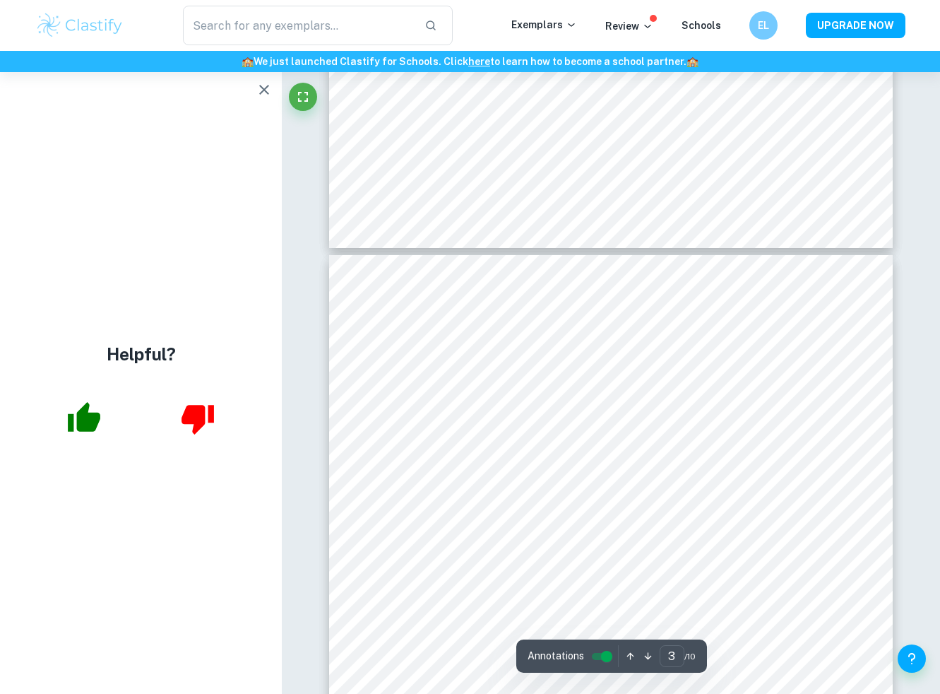
scroll to position [972, 0]
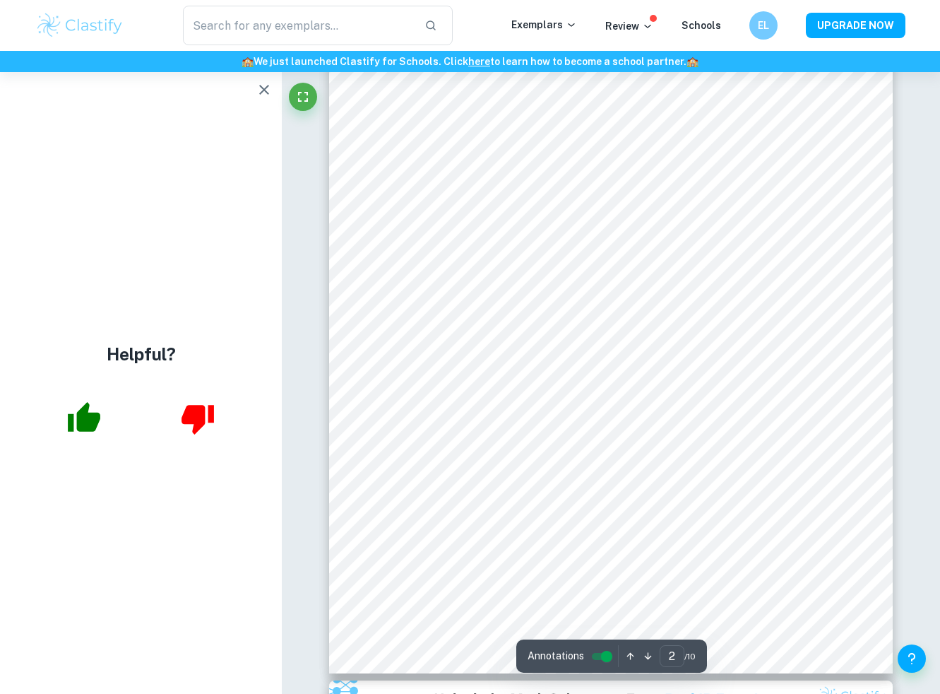
type input "1"
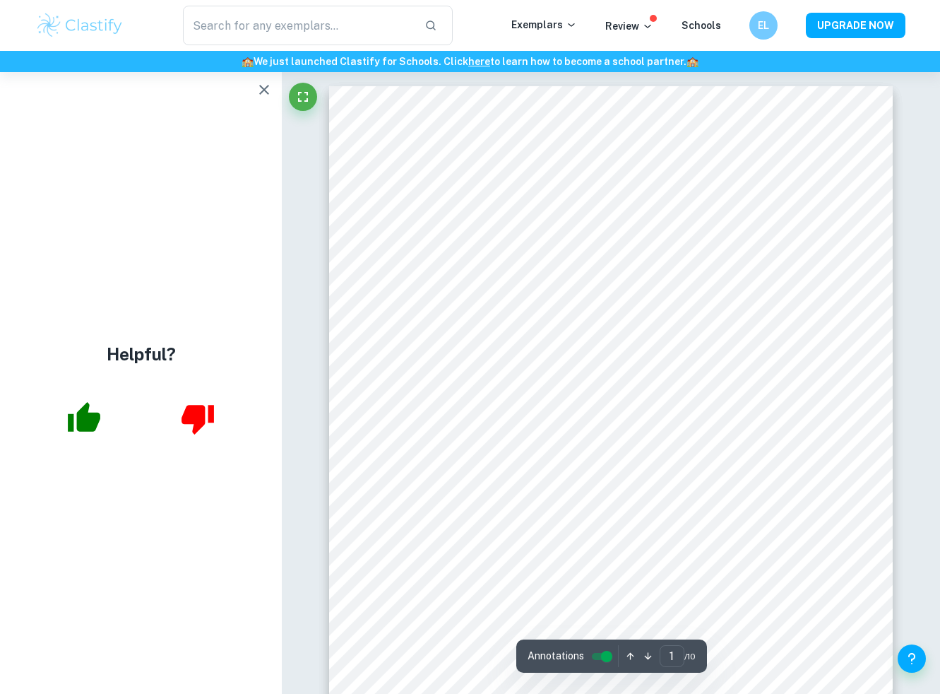
click at [261, 89] on icon "button" at bounding box center [264, 89] width 17 height 17
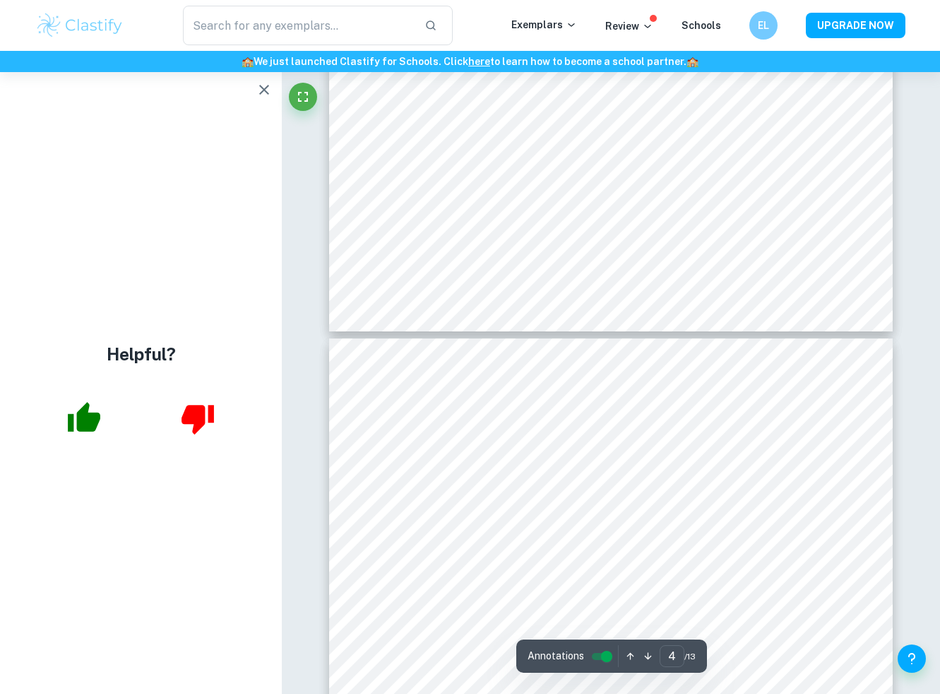
type input "3"
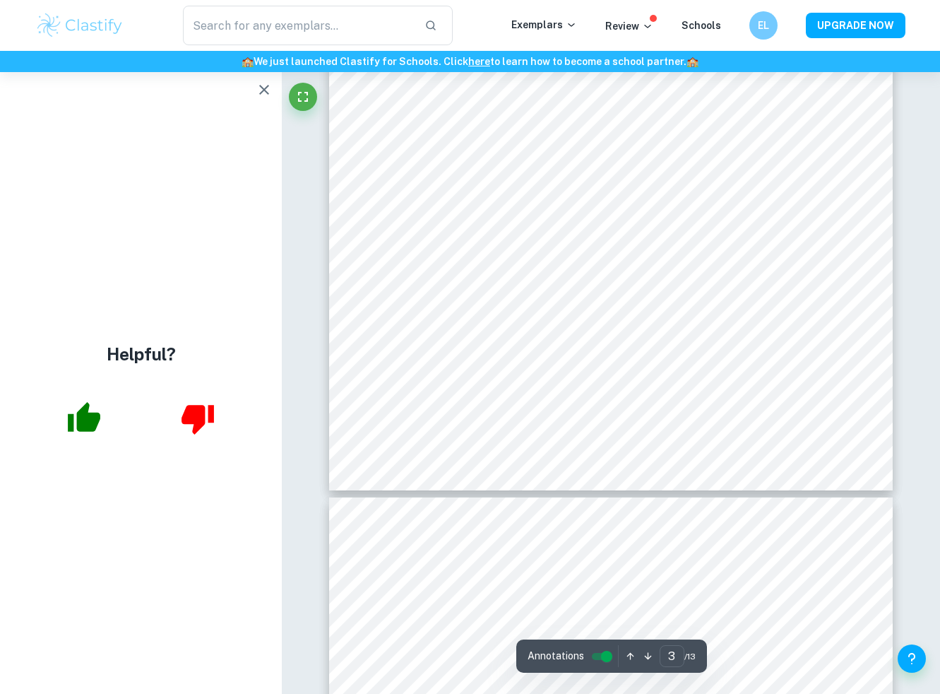
scroll to position [2000, 0]
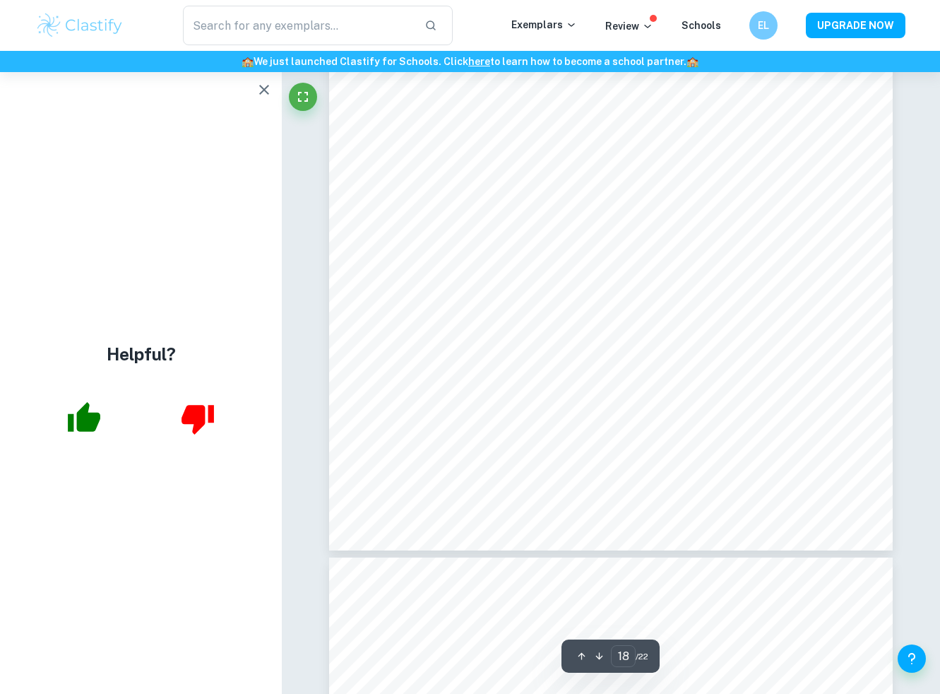
scroll to position [14327, 0]
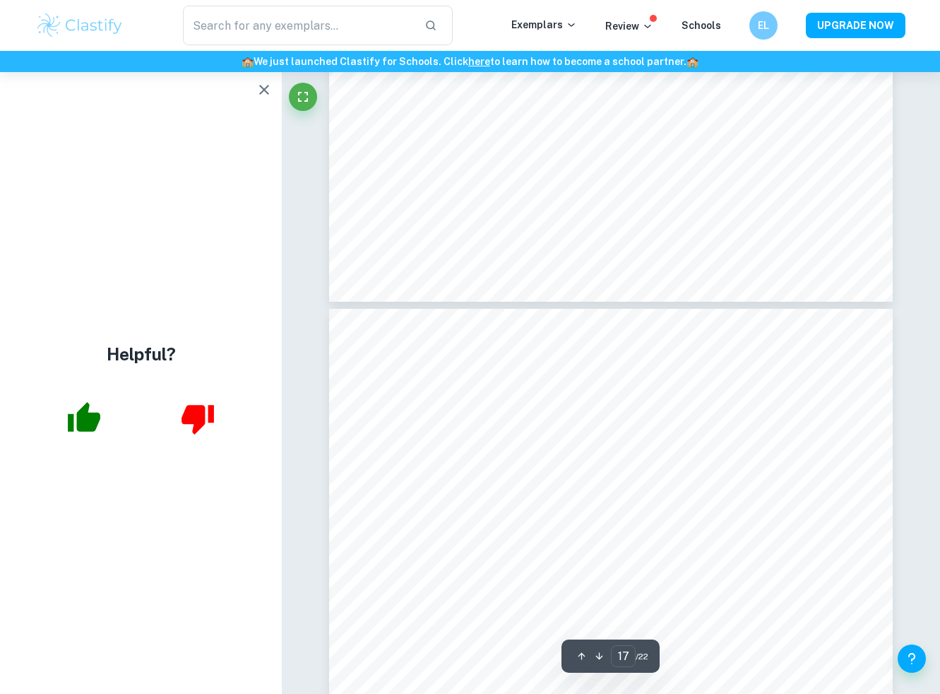
type input "16"
